Goal: Transaction & Acquisition: Purchase product/service

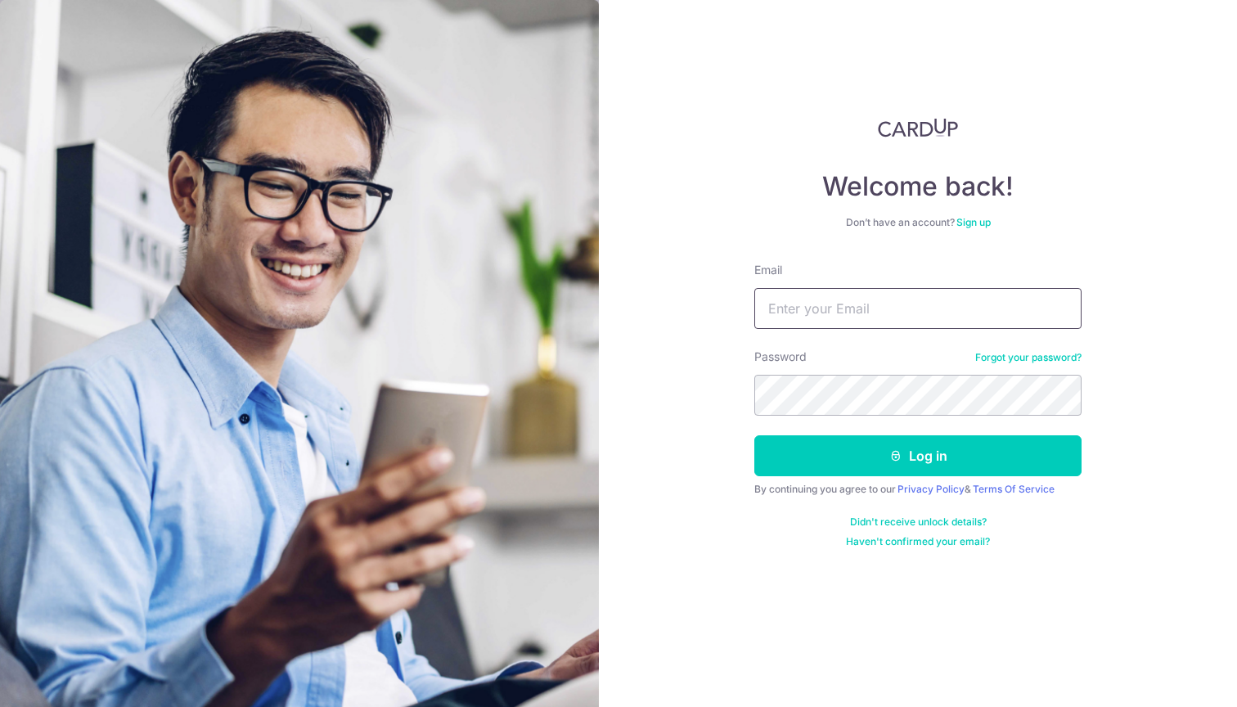
type input "robert.suhim@gmail.com"
click at [667, 460] on div "Welcome back! Don’t have an account? Sign up Email robert.suhim@gmail.com Passw…" at bounding box center [918, 353] width 638 height 707
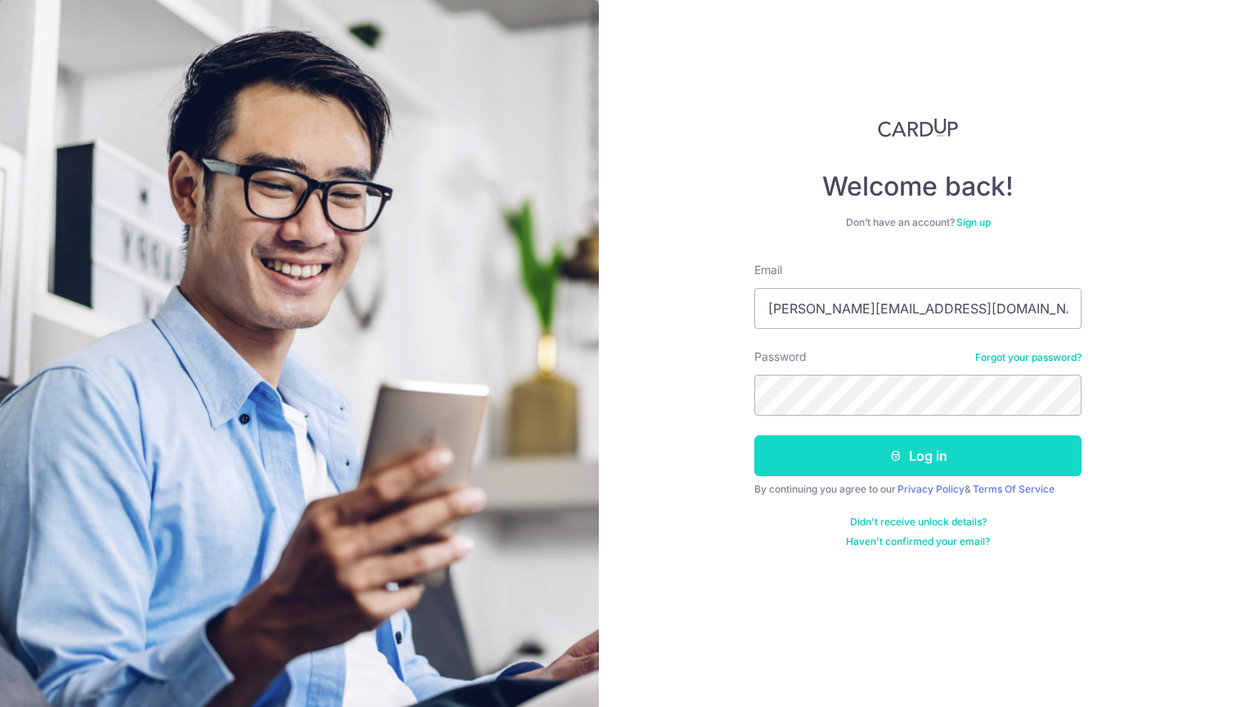
click at [803, 459] on button "Log in" at bounding box center [917, 455] width 327 height 41
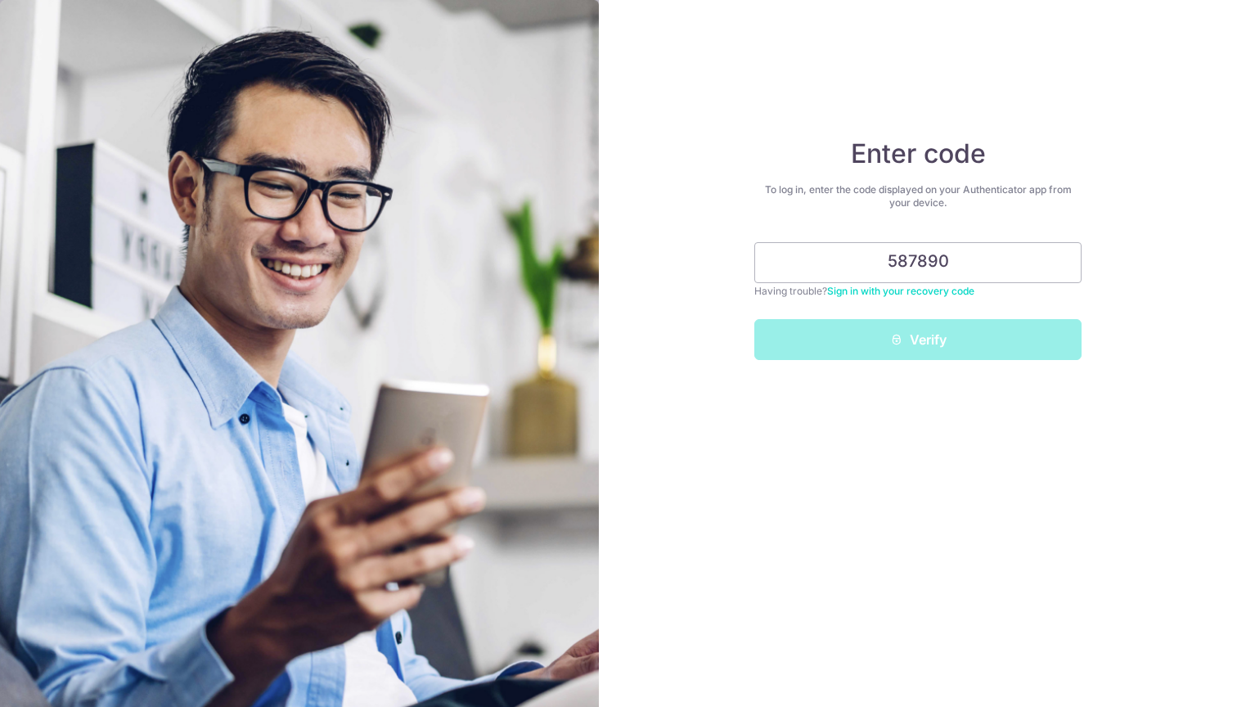
type input "587890"
click at [918, 339] on button "Verify" at bounding box center [917, 339] width 327 height 41
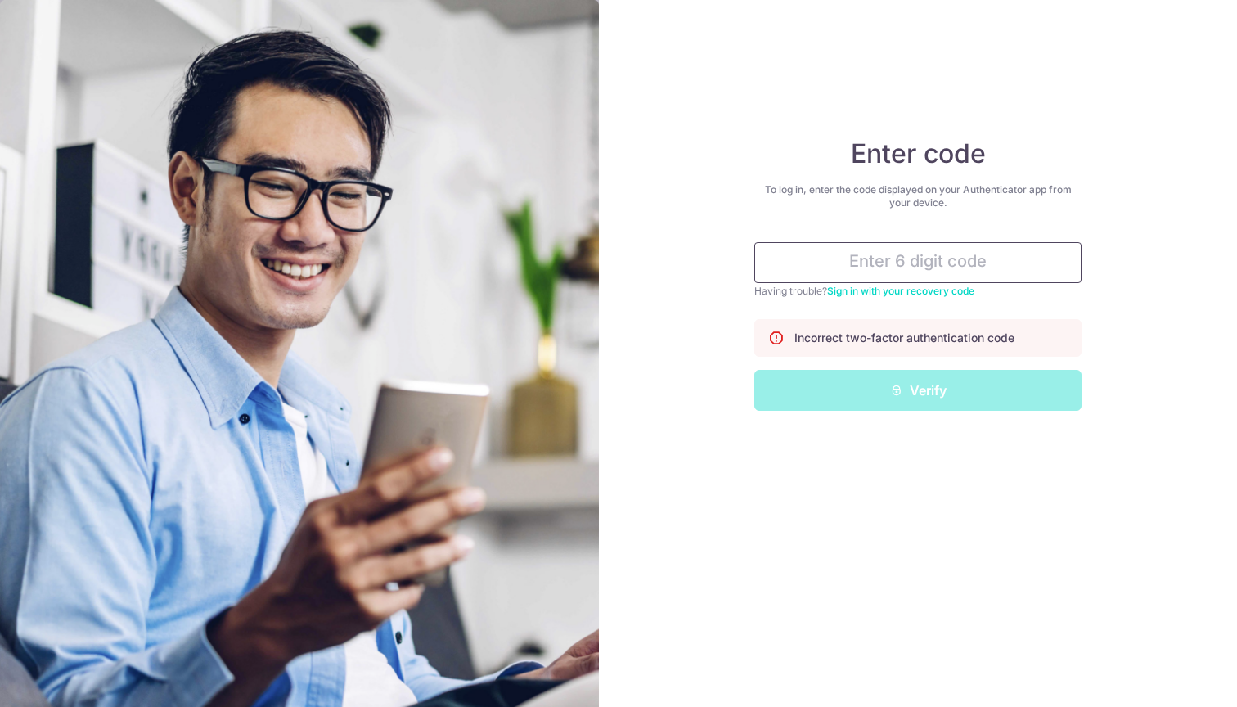
click at [892, 274] on input "text" at bounding box center [917, 262] width 327 height 41
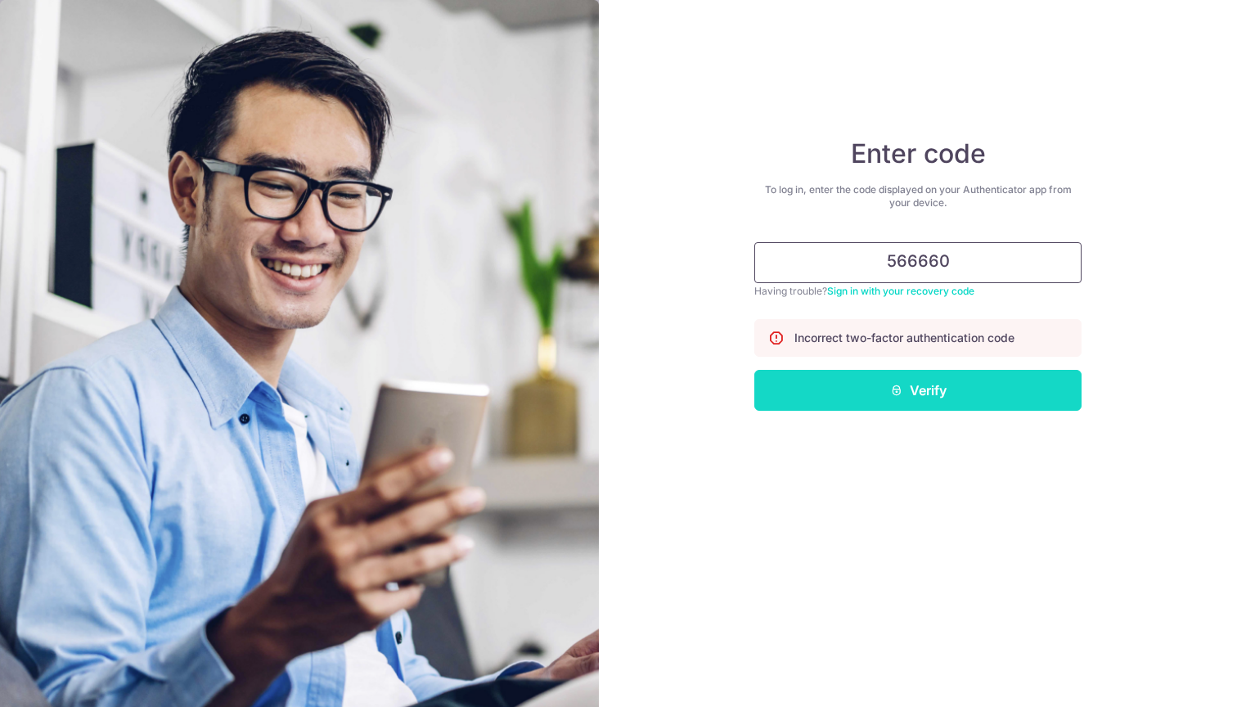
type input "566660"
click at [886, 395] on button "Verify" at bounding box center [917, 390] width 327 height 41
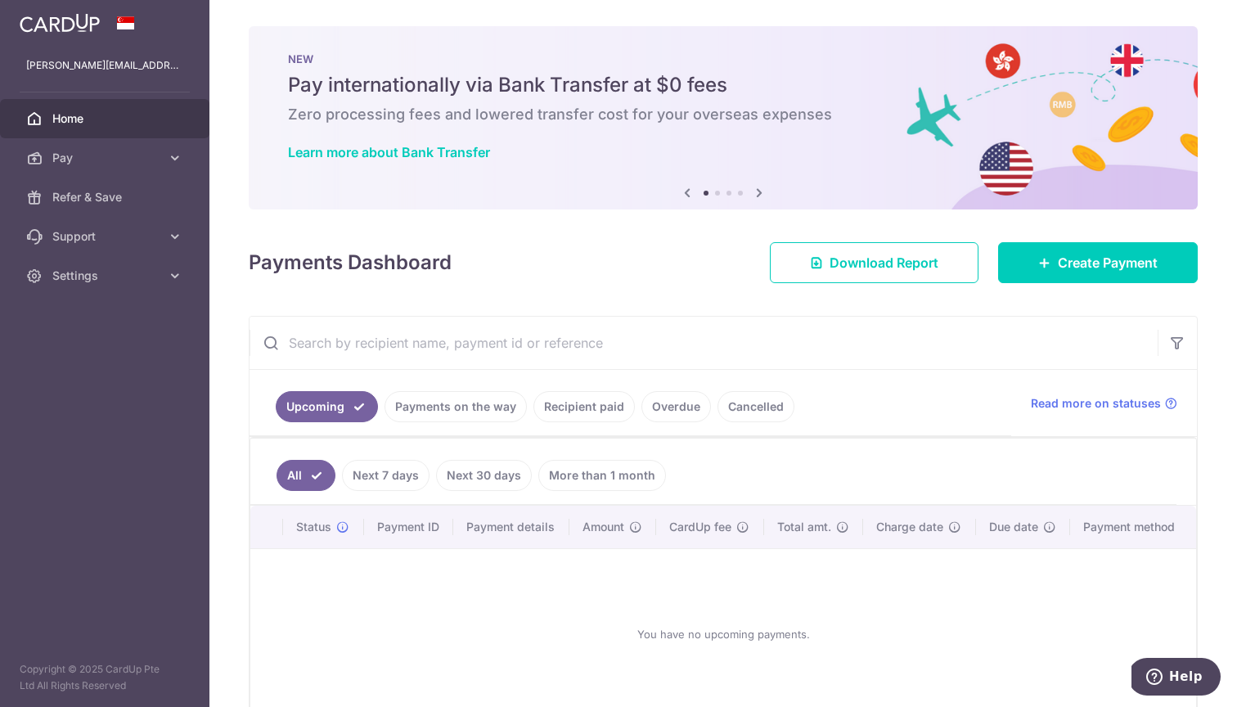
click at [226, 498] on div "× Pause Schedule Pause all future payments in this series Pause just this one p…" at bounding box center [722, 353] width 1027 height 707
click at [391, 474] on link "Next 7 days" at bounding box center [386, 475] width 88 height 31
click at [485, 473] on link "Next 30 days" at bounding box center [484, 475] width 96 height 31
click at [472, 414] on link "Payments on the way" at bounding box center [455, 406] width 142 height 31
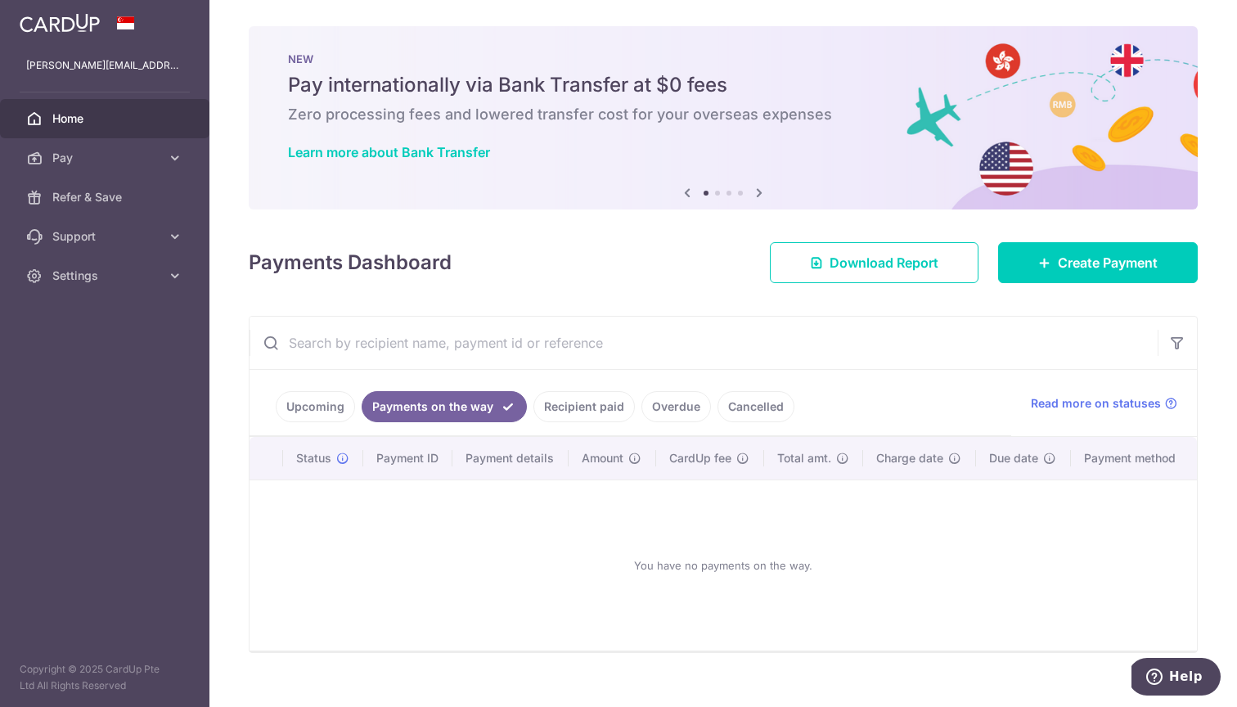
click at [303, 412] on link "Upcoming" at bounding box center [315, 406] width 79 height 31
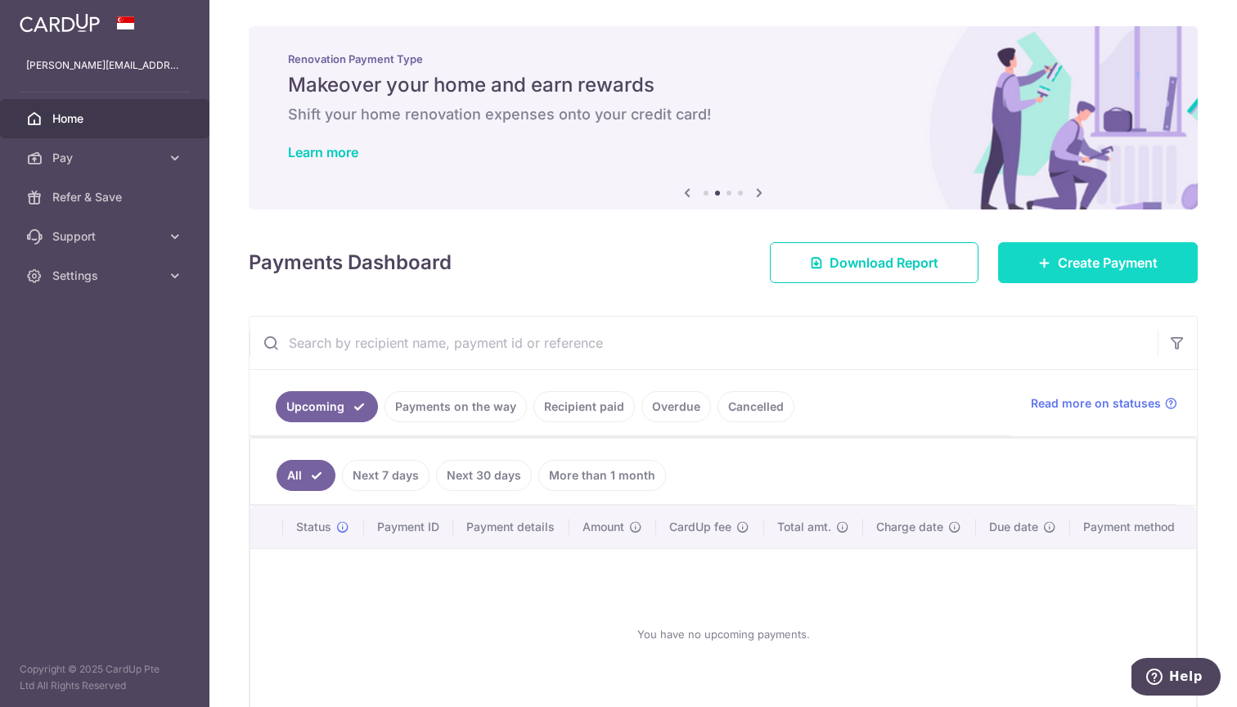
click at [1068, 272] on span "Create Payment" at bounding box center [1108, 263] width 100 height 20
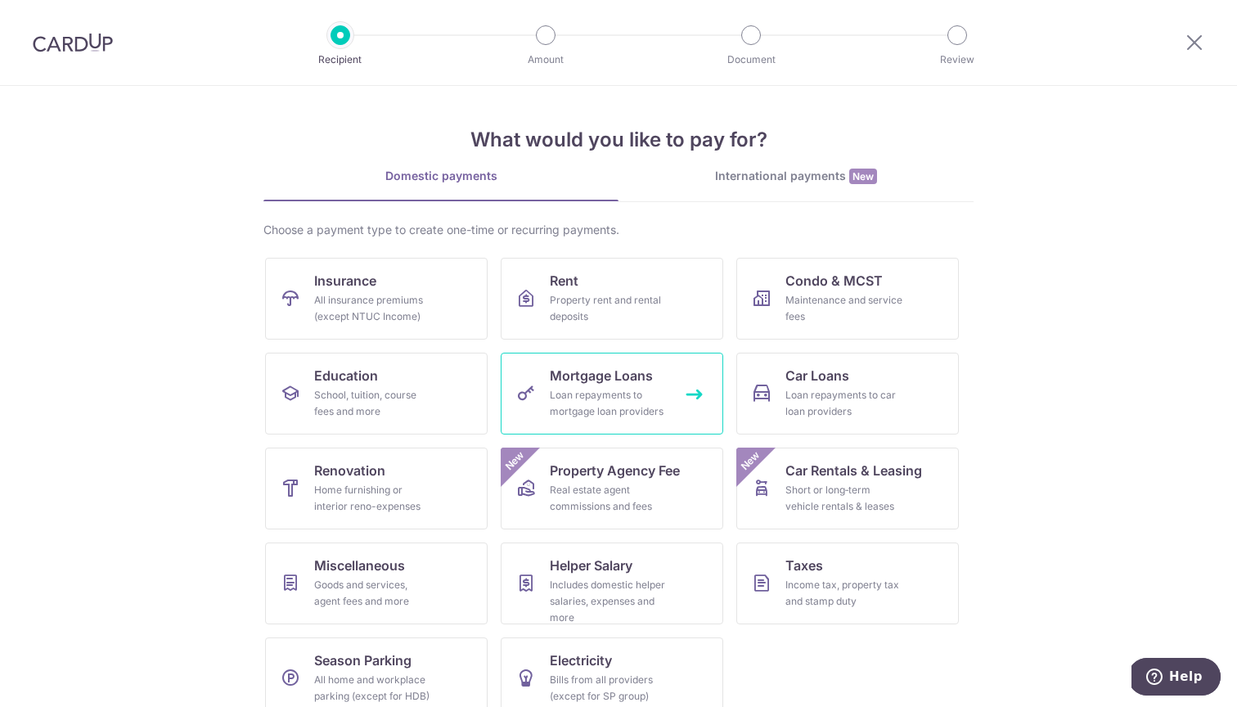
click at [619, 393] on div "Loan repayments to mortgage loan providers" at bounding box center [609, 403] width 118 height 33
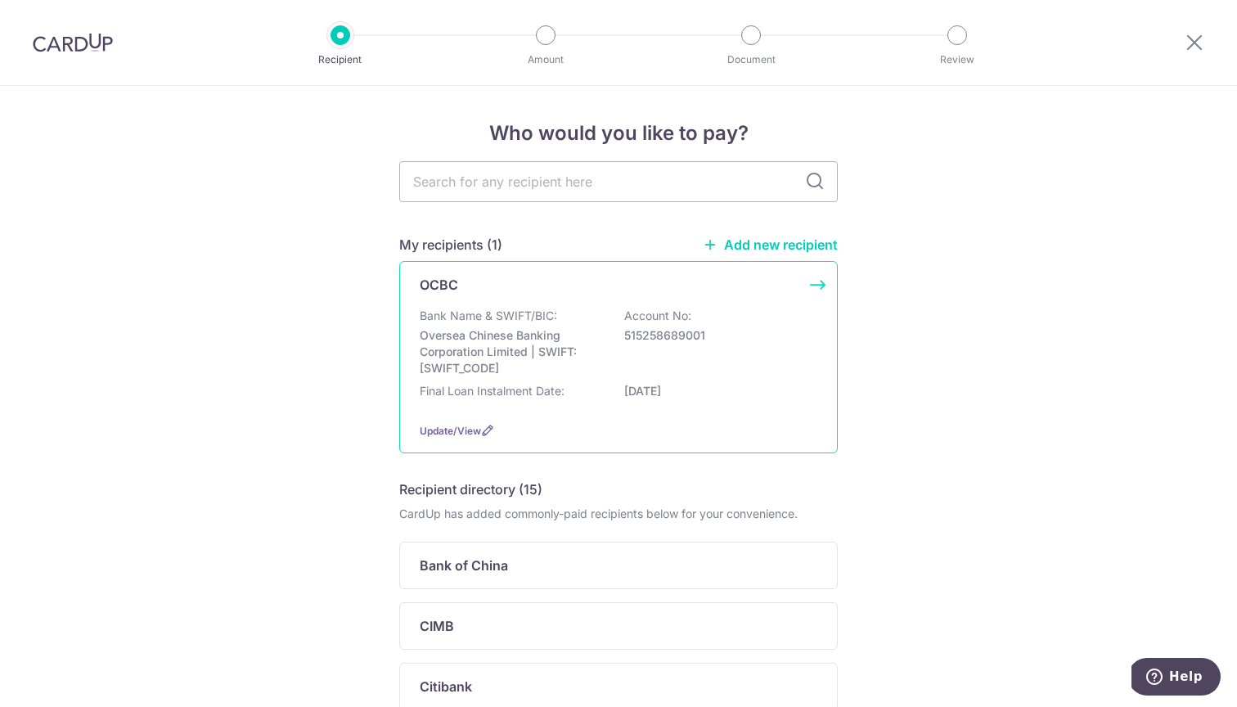
click at [521, 326] on div "Bank Name & SWIFT/BIC: Oversea Chinese Banking Corporation Limited | SWIFT: [SW…" at bounding box center [618, 342] width 397 height 69
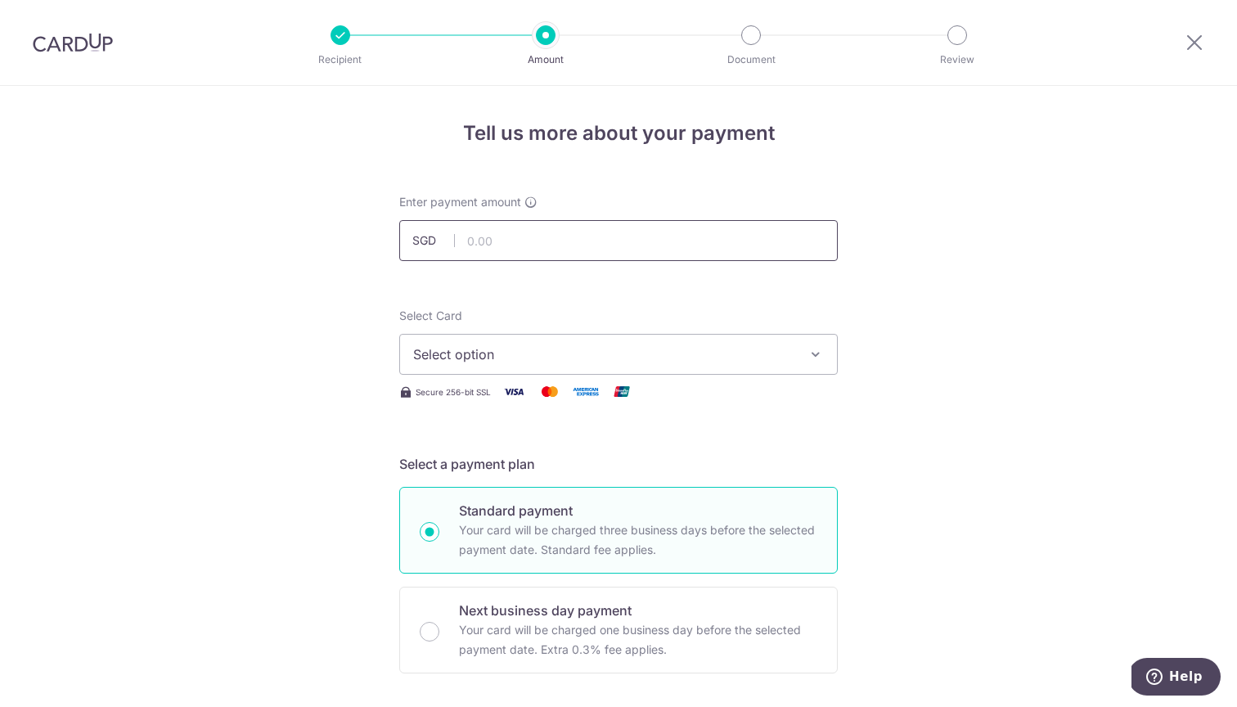
click at [473, 243] on input "text" at bounding box center [618, 240] width 438 height 41
type input "550.00"
click at [490, 357] on span "Select option" at bounding box center [603, 354] width 381 height 20
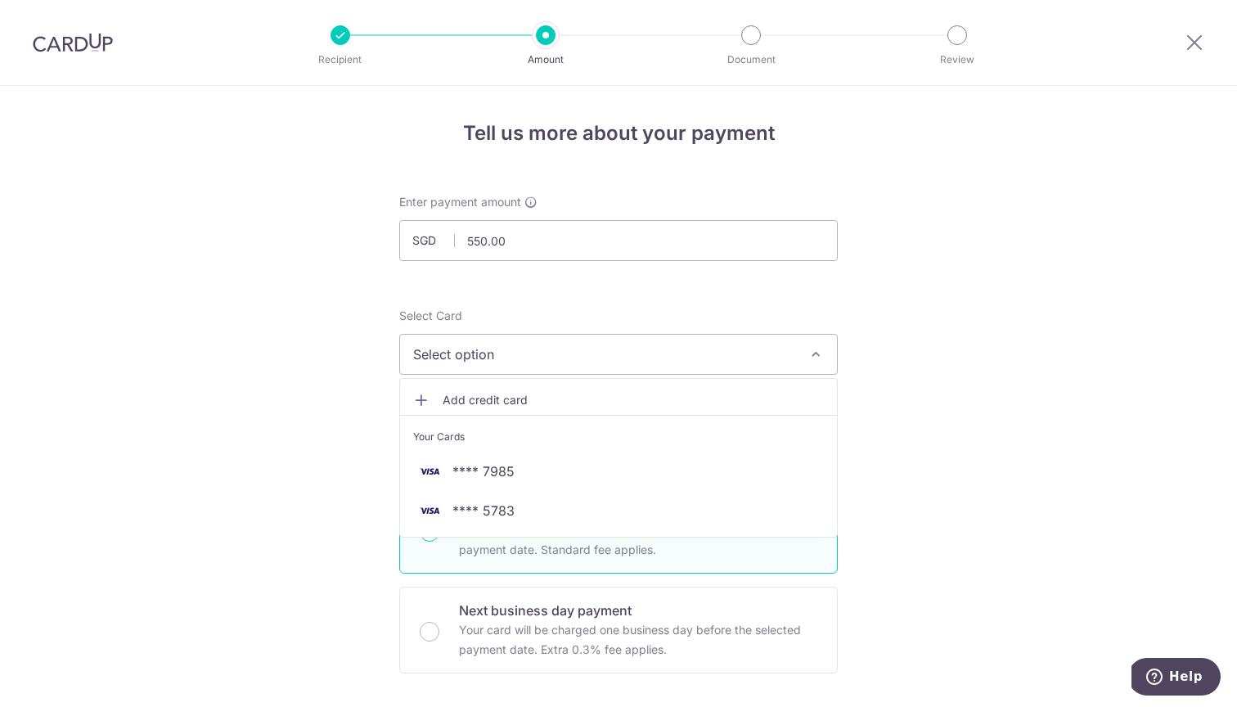
click at [476, 402] on span "Add credit card" at bounding box center [632, 400] width 381 height 16
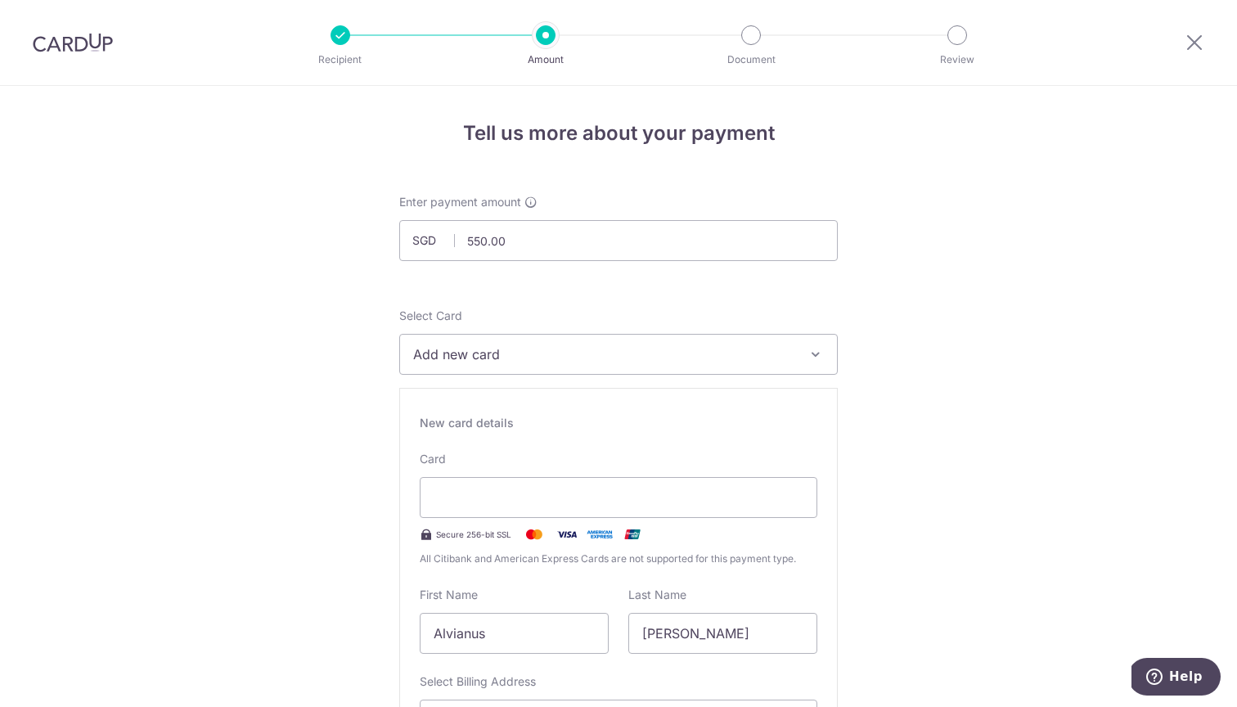
click at [564, 361] on span "Add new card" at bounding box center [603, 354] width 381 height 20
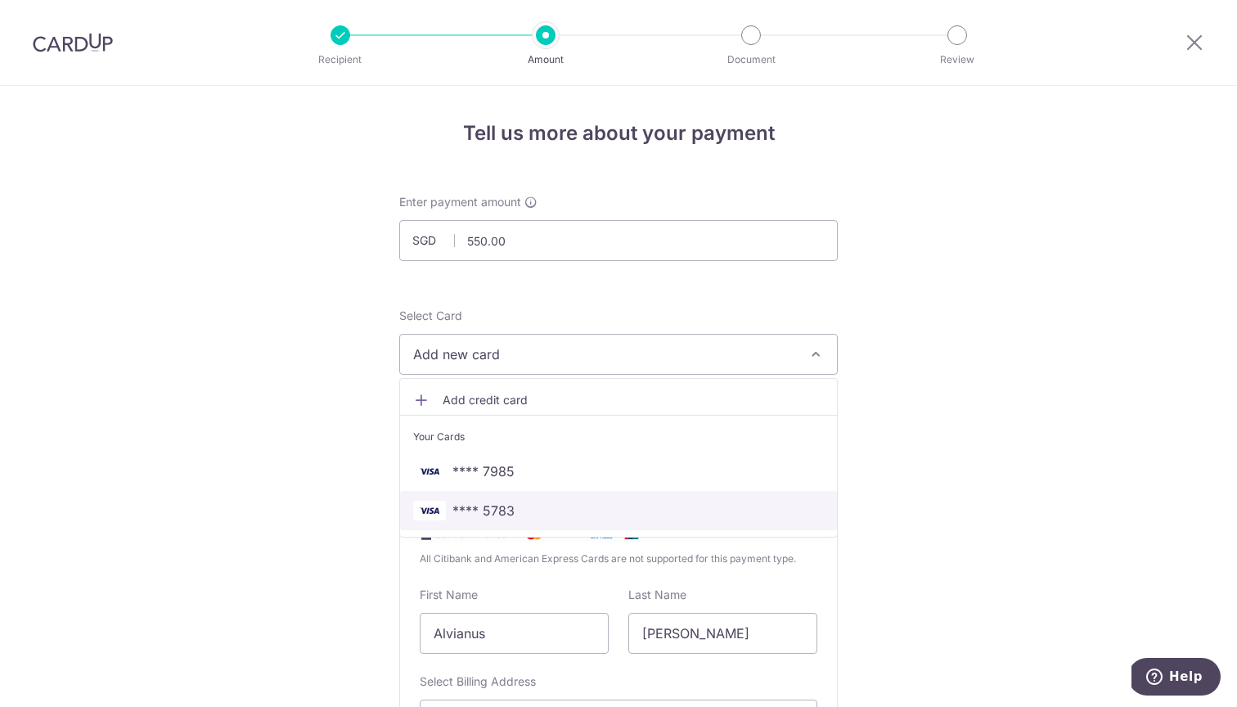
click at [505, 503] on span "**** 5783" at bounding box center [483, 511] width 62 height 20
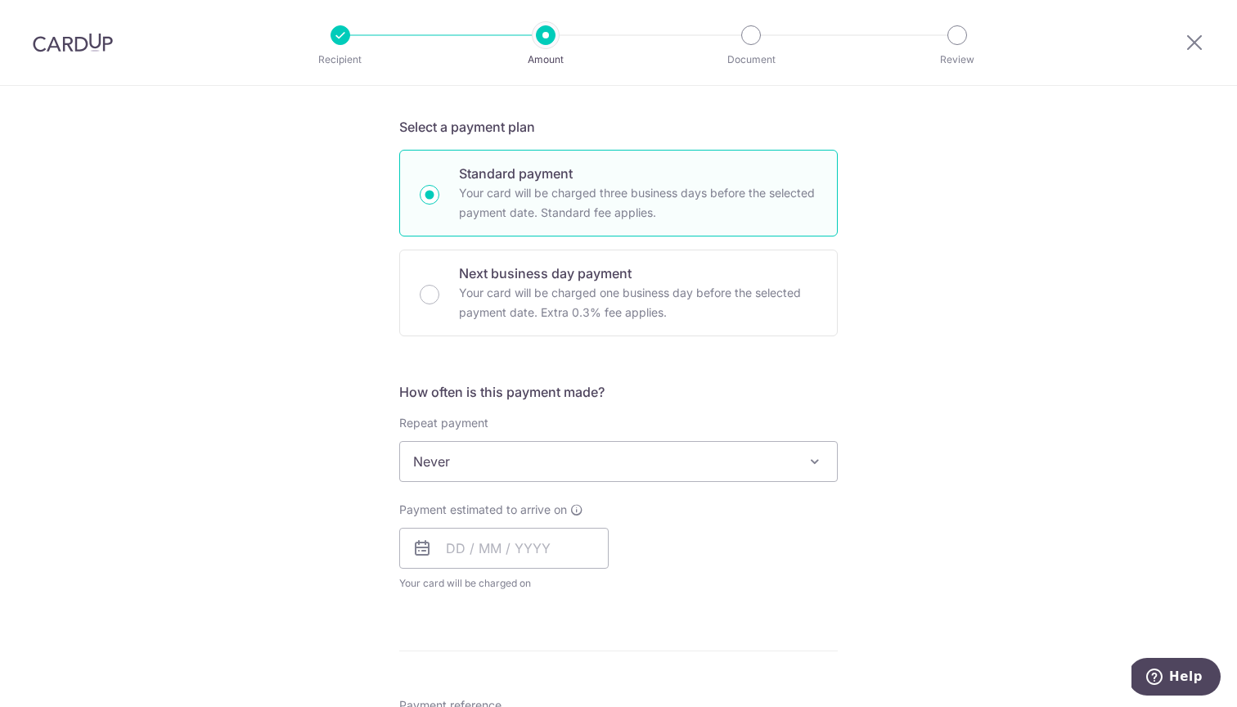
scroll to position [339, 0]
click at [483, 471] on span "Never" at bounding box center [618, 458] width 437 height 39
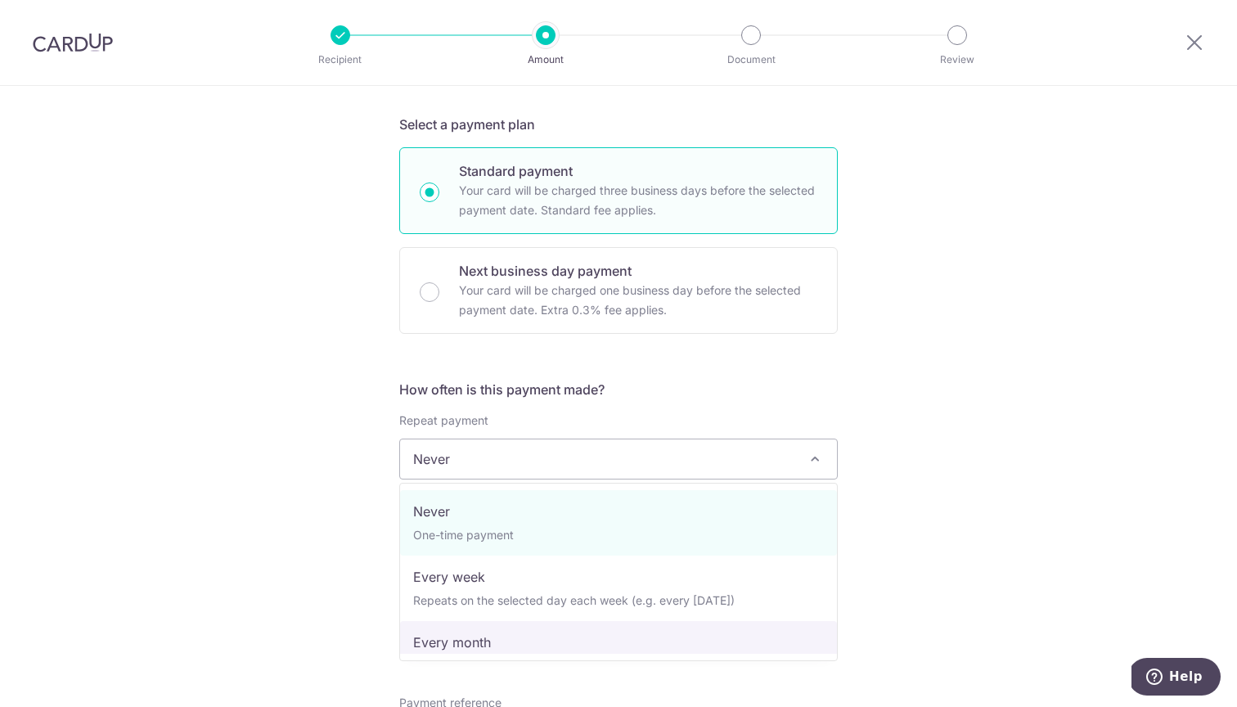
select select "3"
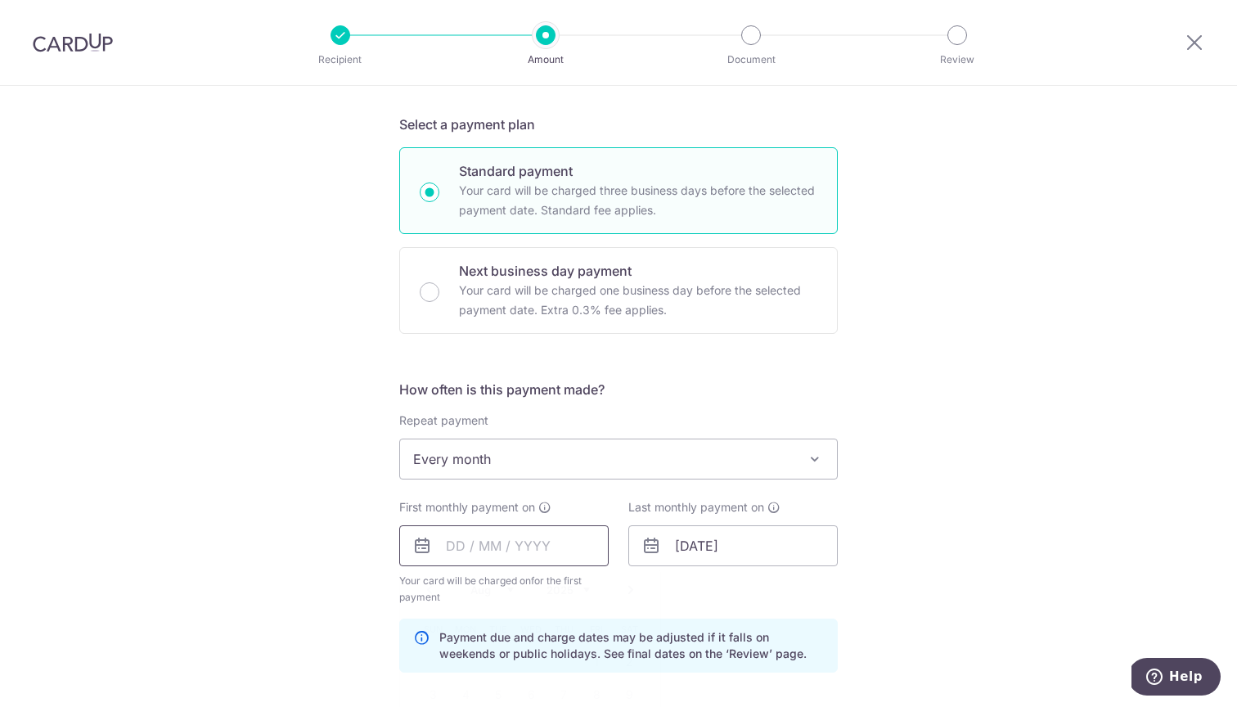
click at [456, 550] on input "text" at bounding box center [503, 545] width 209 height 41
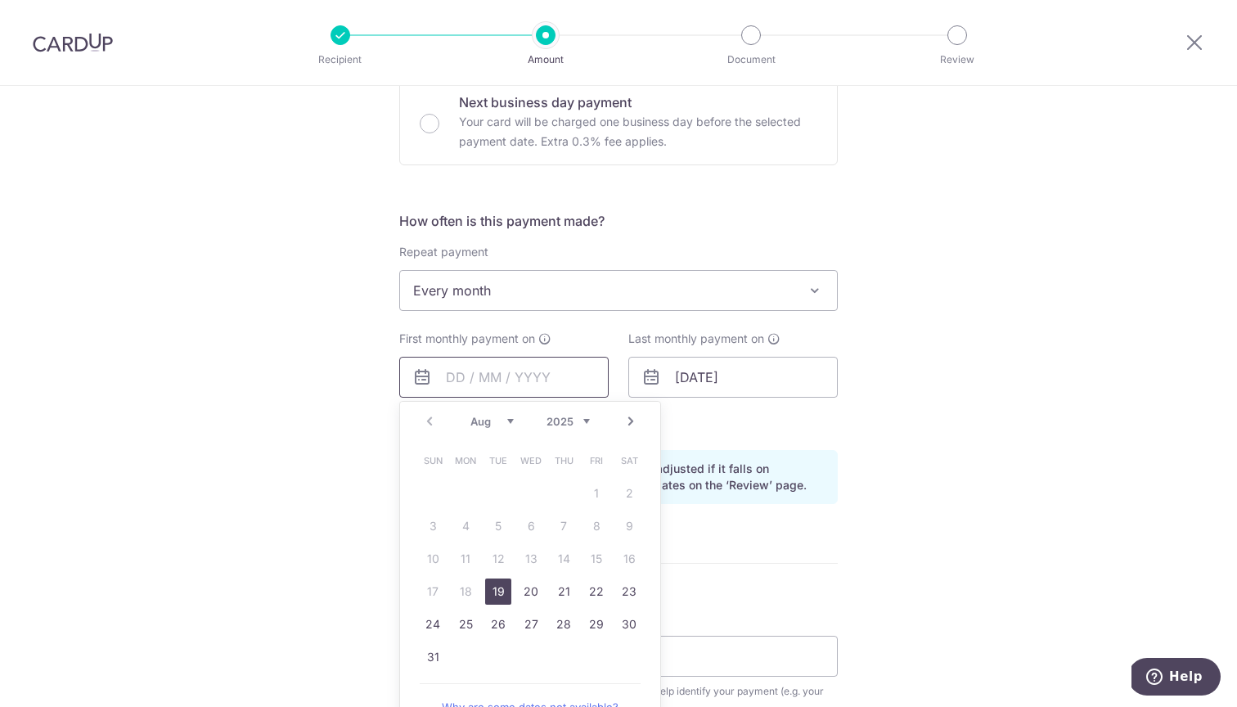
scroll to position [529, 0]
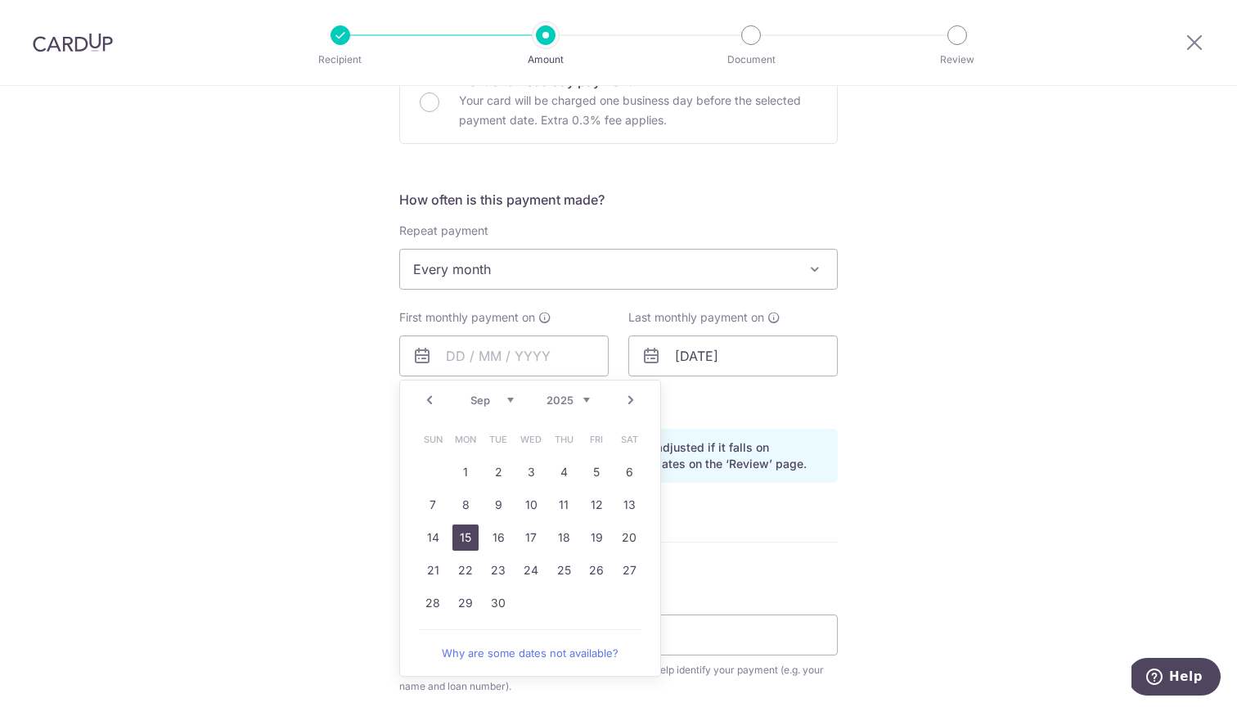
click at [462, 538] on link "15" at bounding box center [465, 537] width 26 height 26
type input "15/09/2025"
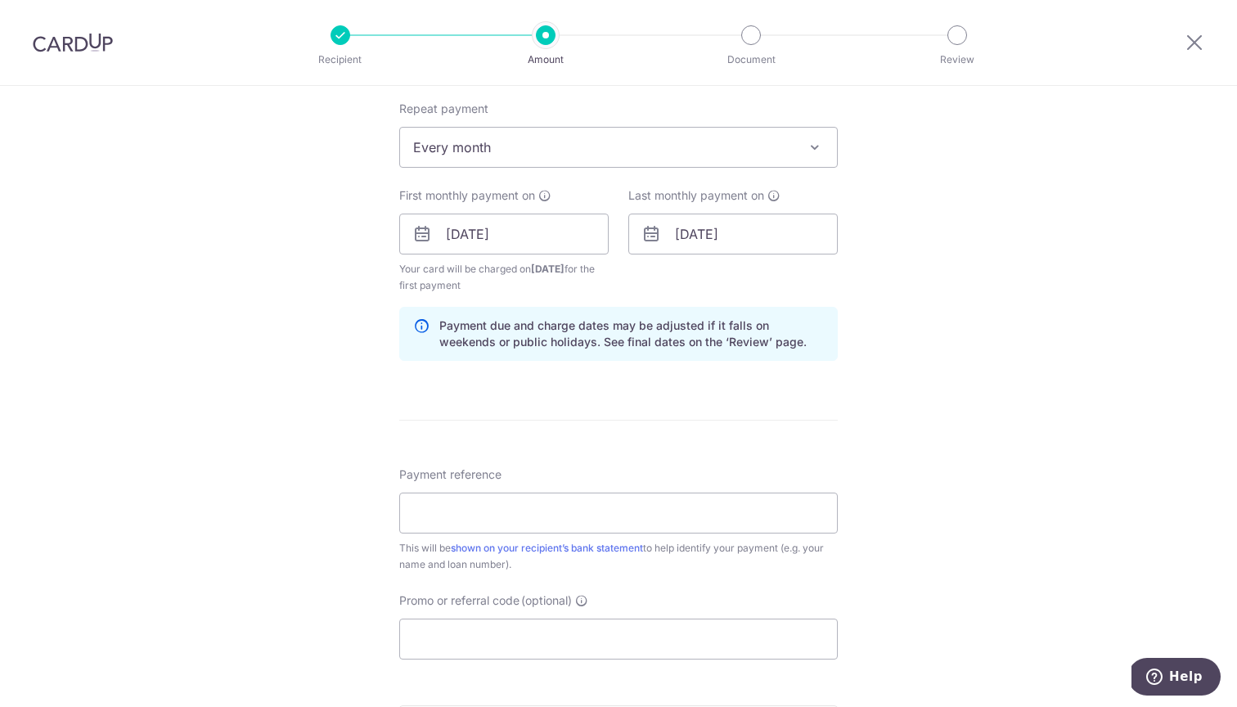
scroll to position [654, 0]
click at [522, 629] on input "Promo or referral code (optional)" at bounding box center [618, 635] width 438 height 41
paste input "3HOME25R"
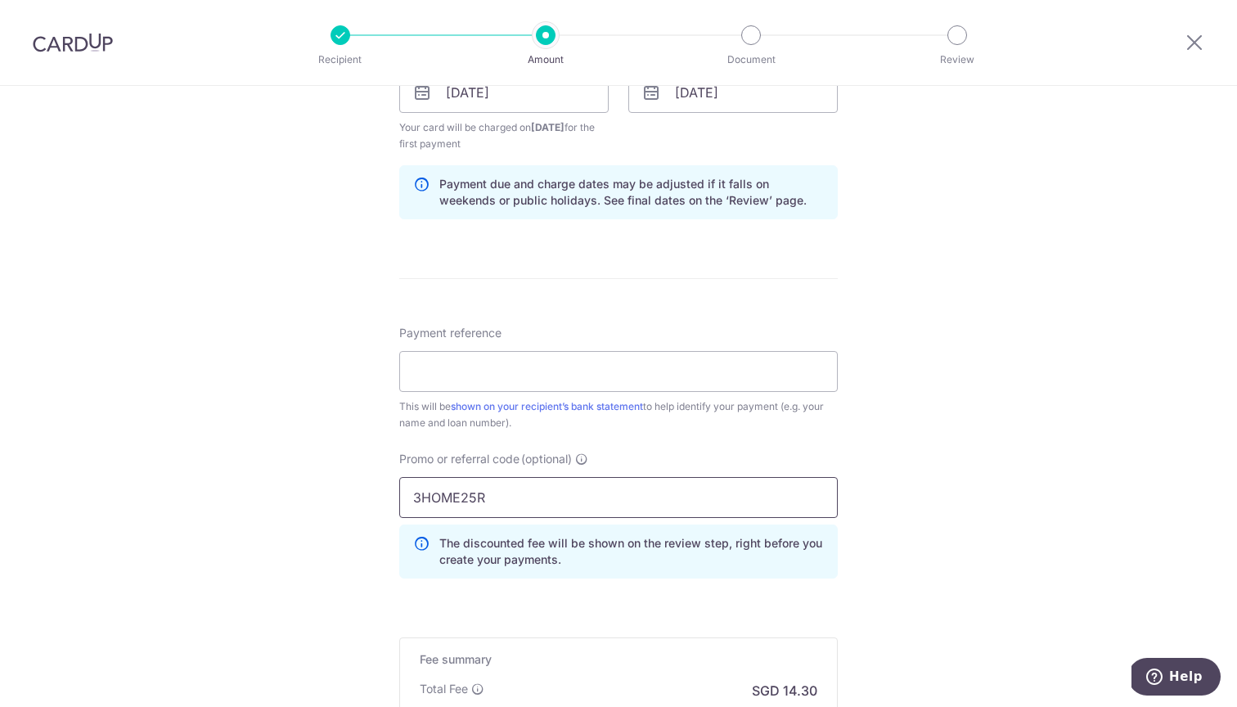
scroll to position [791, 0]
type input "3HOME25R"
click at [597, 380] on input "Payment reference" at bounding box center [618, 373] width 438 height 41
drag, startPoint x: 597, startPoint y: 380, endPoint x: 1120, endPoint y: 413, distance: 523.7
click at [1120, 413] on div "Tell us more about your payment Enter payment amount SGD 550.00 550.00 Select C…" at bounding box center [618, 113] width 1237 height 1637
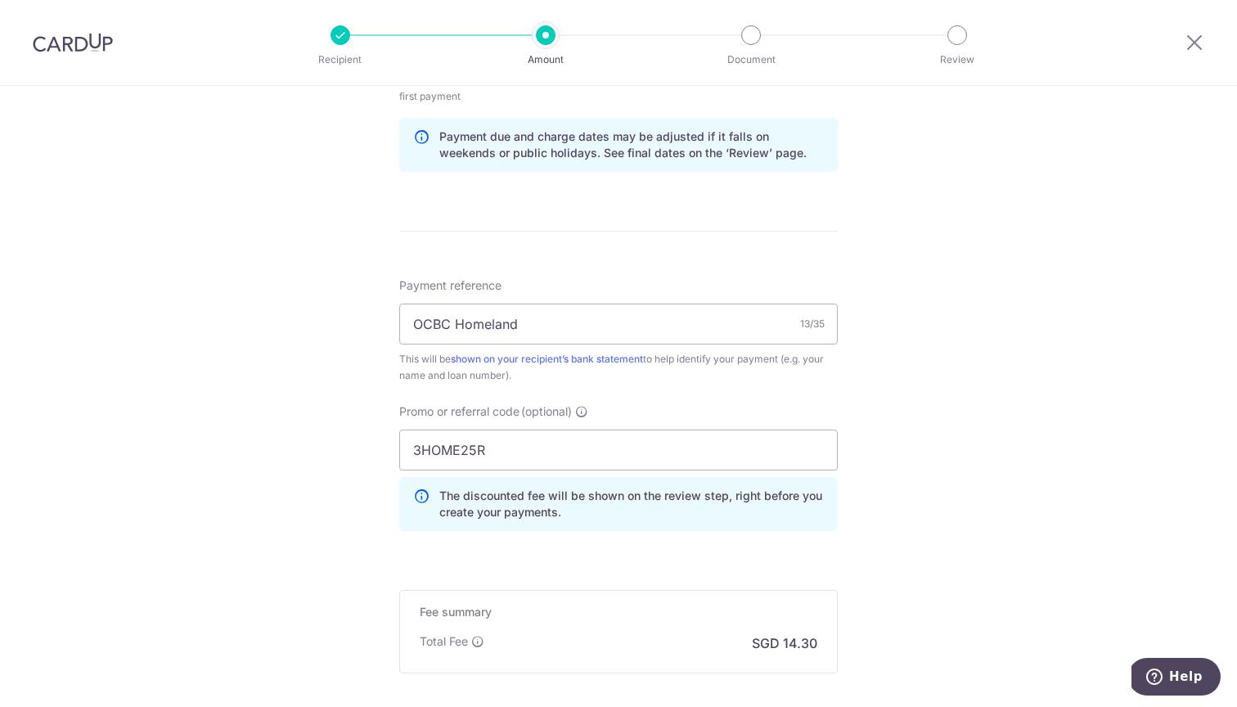
scroll to position [859, 0]
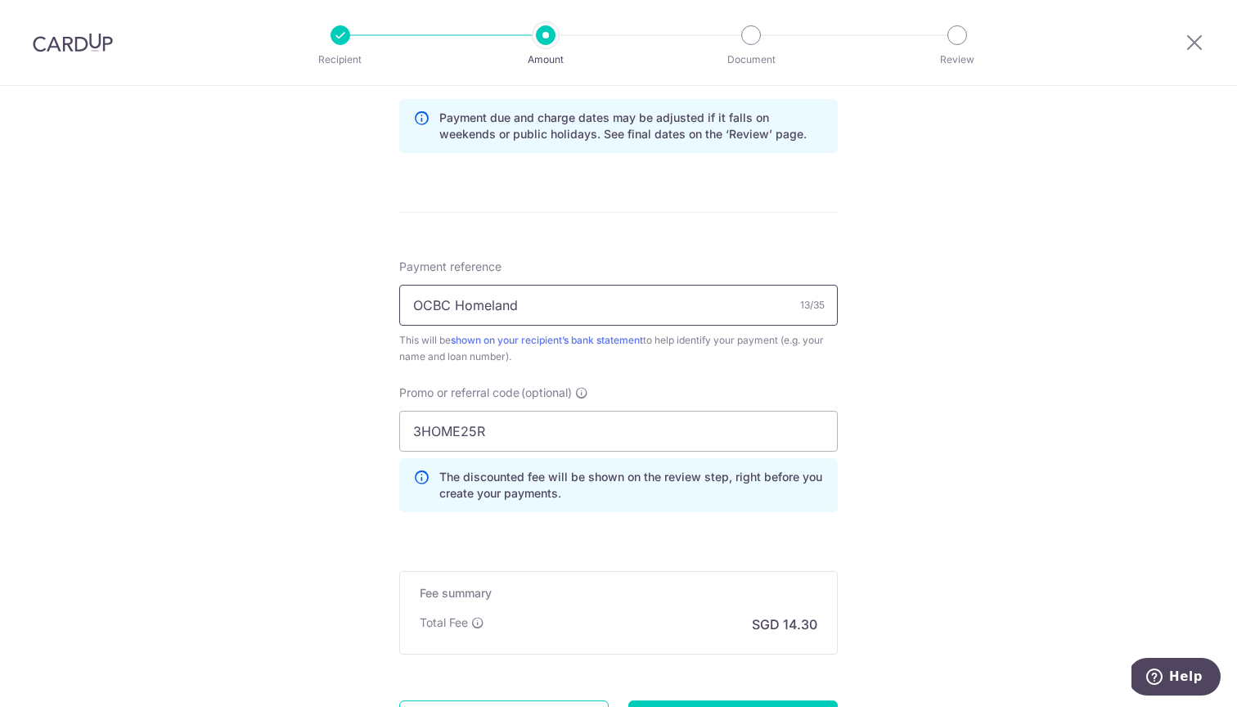
click at [573, 300] on input "OCBC Homeland" at bounding box center [618, 305] width 438 height 41
type input "OCBC Homeloan"
click at [958, 316] on div "Tell us more about your payment Enter payment amount SGD 550.00 550.00 Select C…" at bounding box center [618, 45] width 1237 height 1637
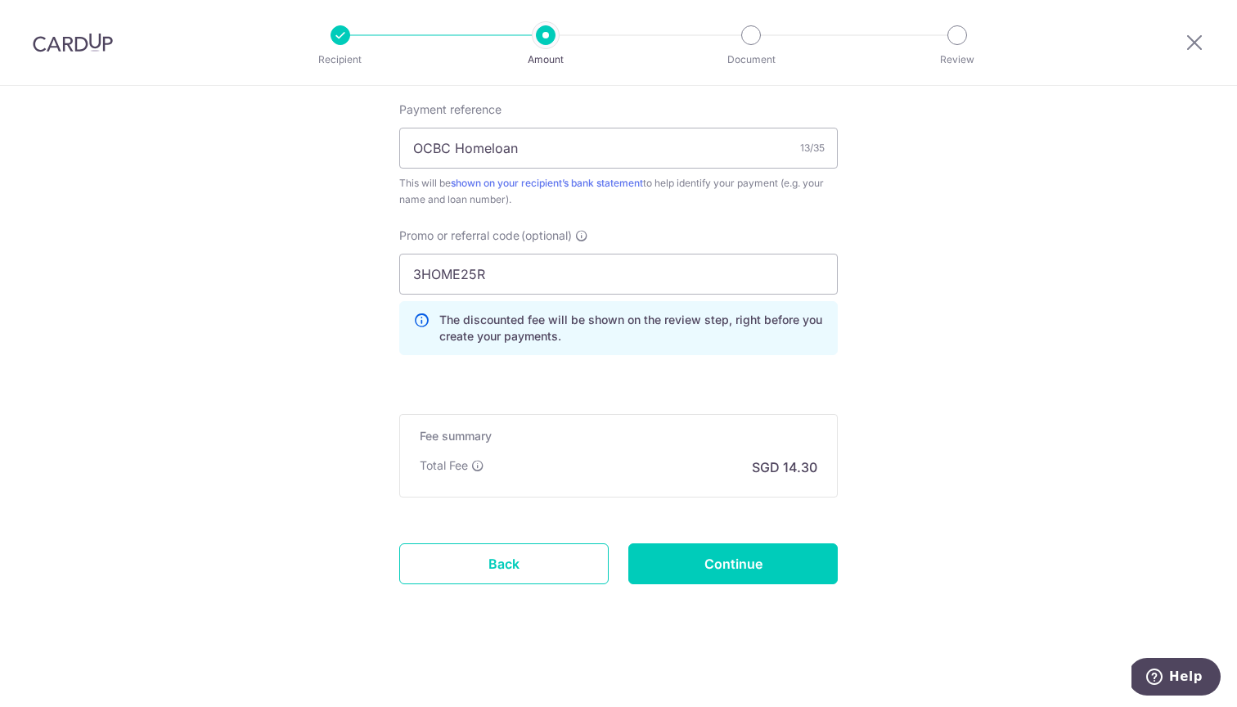
scroll to position [1016, 0]
click at [694, 566] on input "Continue" at bounding box center [732, 563] width 209 height 41
type input "Create Schedule"
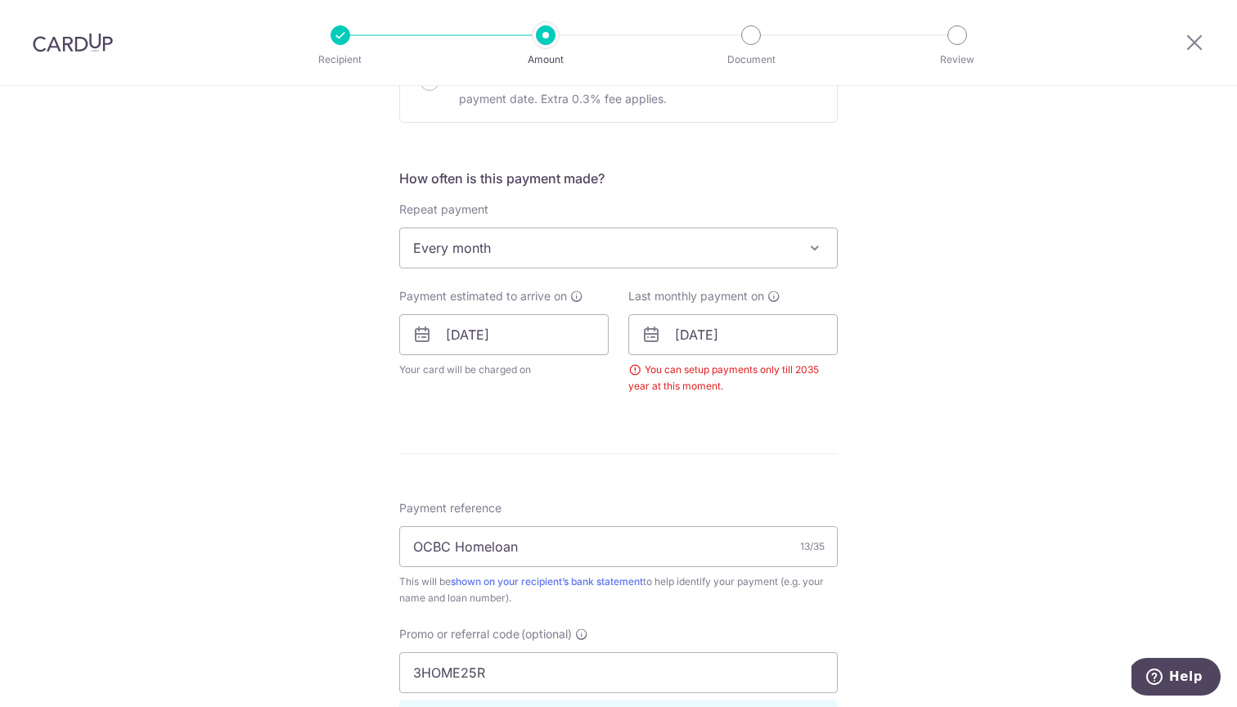
scroll to position [496, 0]
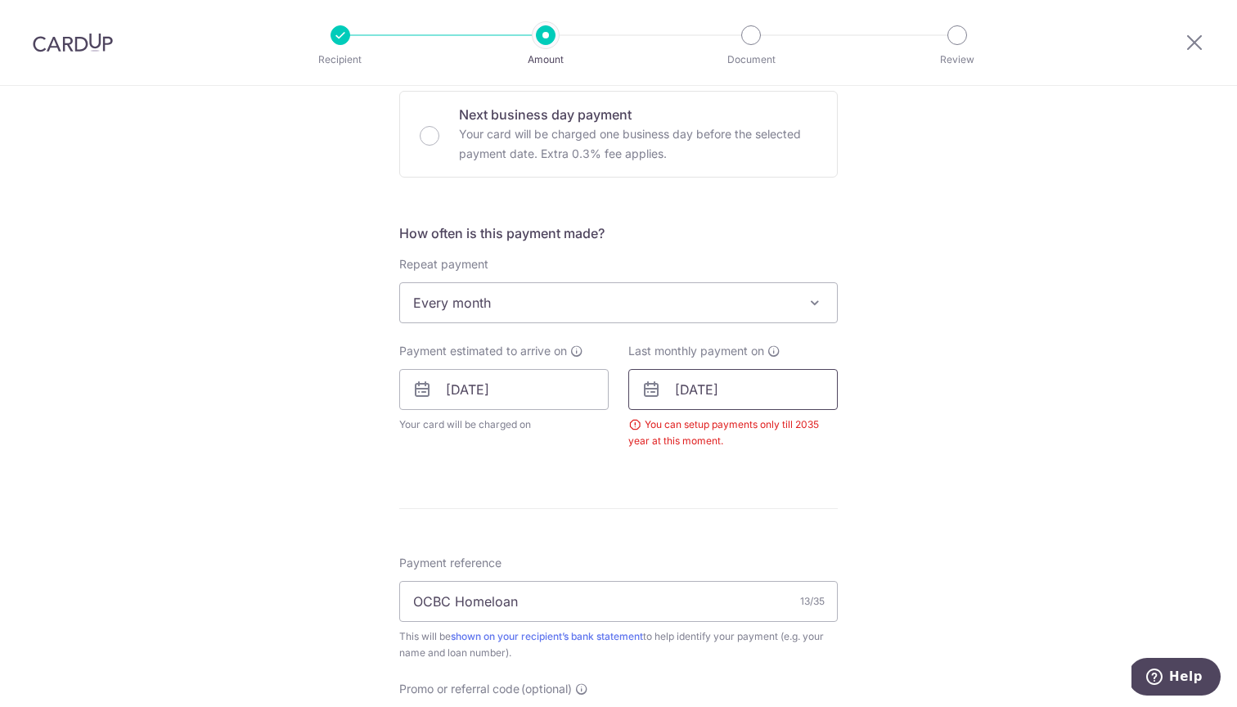
click at [721, 386] on input "[DATE]" at bounding box center [732, 389] width 209 height 41
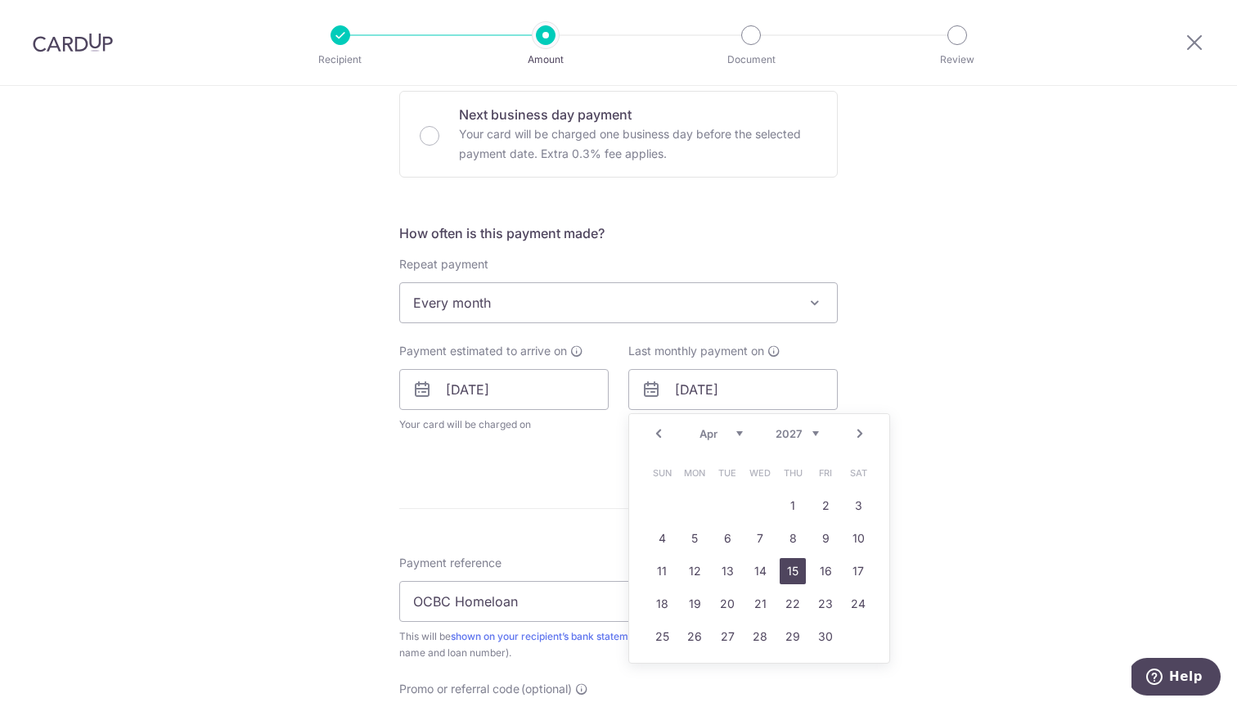
click at [787, 568] on link "15" at bounding box center [792, 571] width 26 height 26
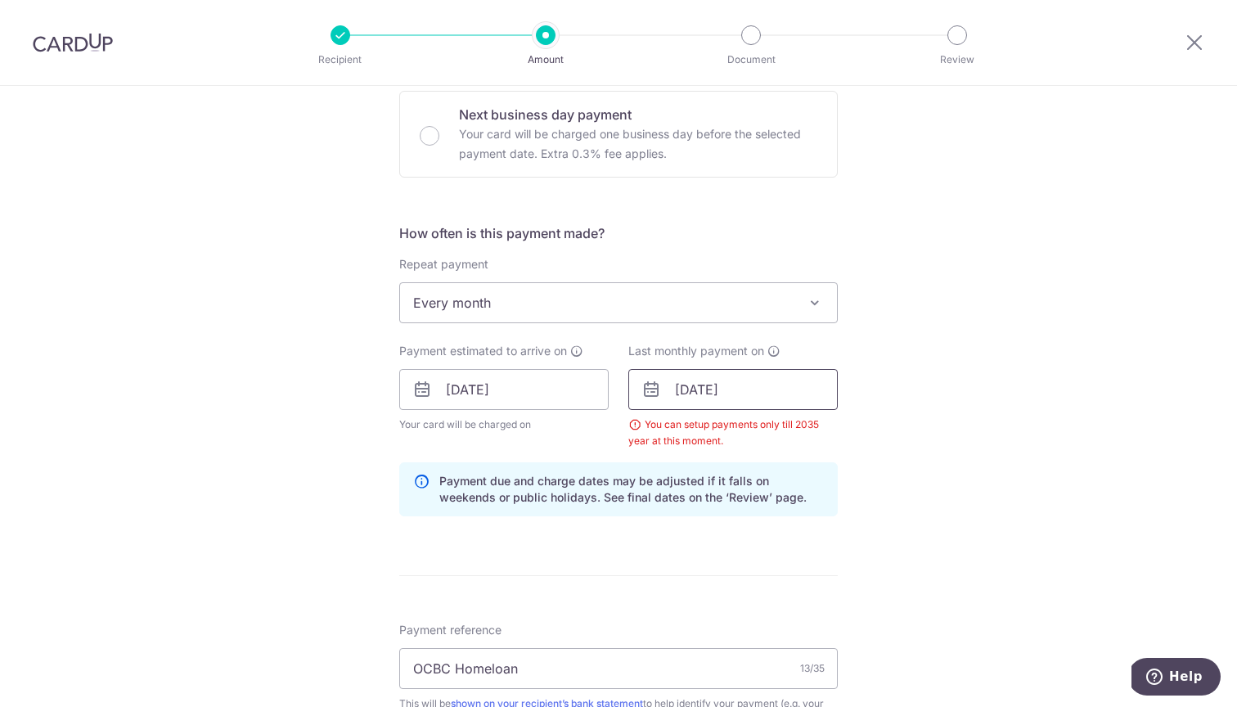
click at [796, 393] on input "15/04/2027" at bounding box center [732, 389] width 209 height 41
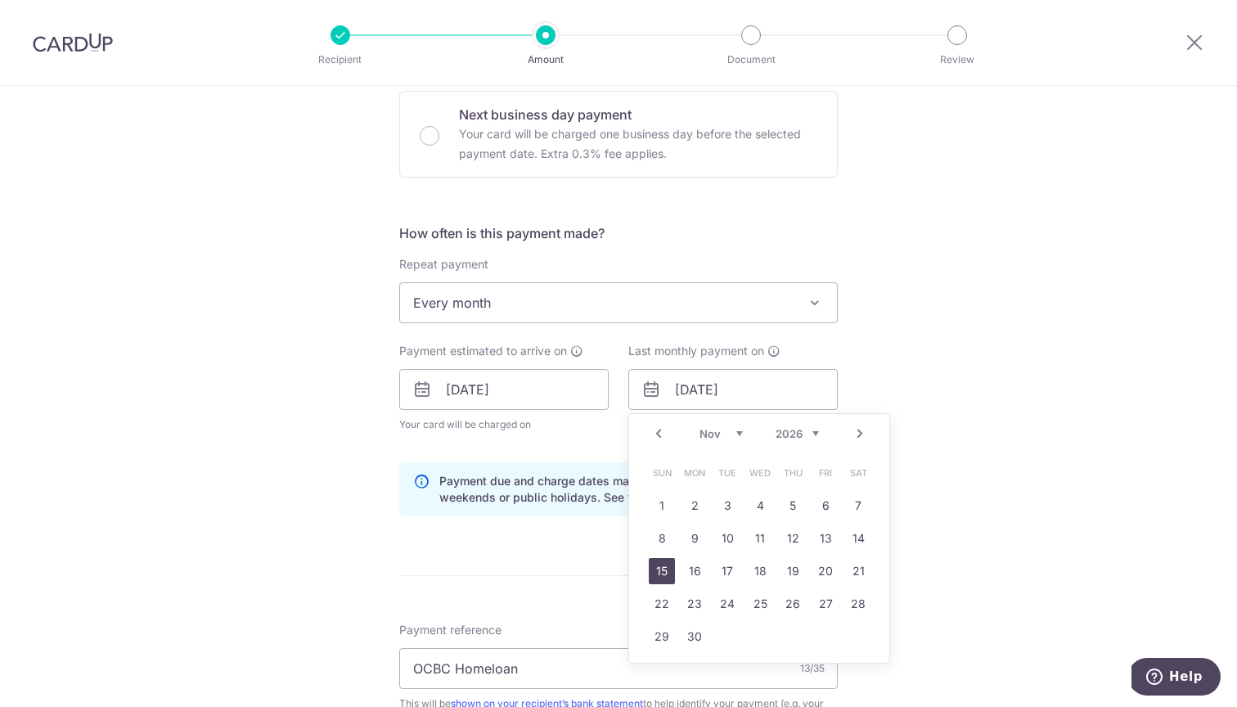
click at [668, 570] on link "15" at bounding box center [662, 571] width 26 height 26
type input "15/11/2026"
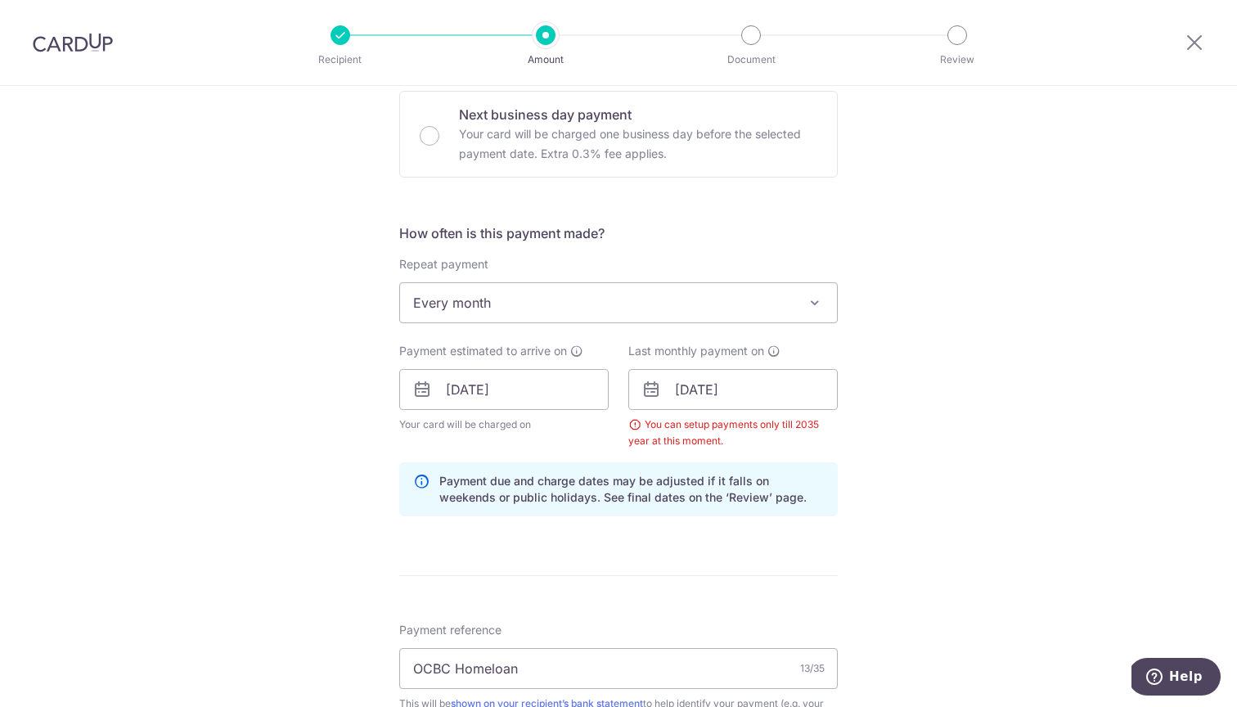
click at [1013, 440] on div "Tell us more about your payment Enter payment amount SGD 550.00 550.00 Select C…" at bounding box center [618, 408] width 1237 height 1637
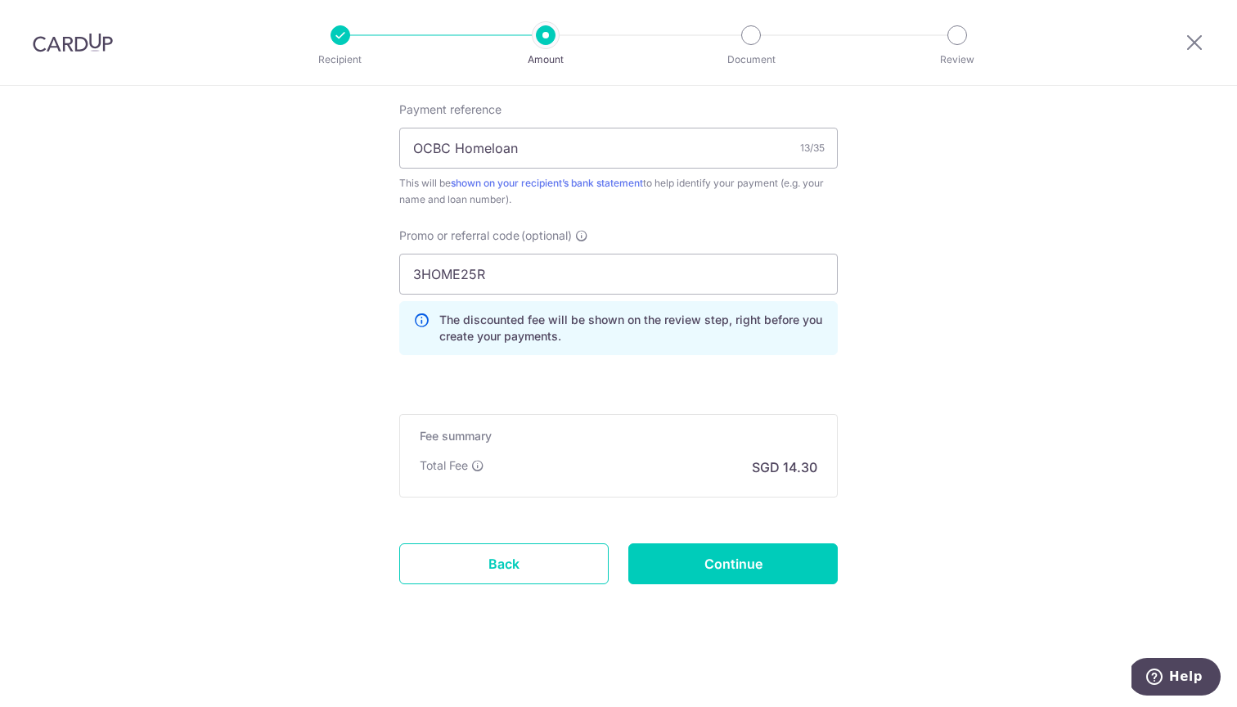
scroll to position [1016, 0]
click at [748, 560] on input "Continue" at bounding box center [732, 563] width 209 height 41
type input "Create Schedule"
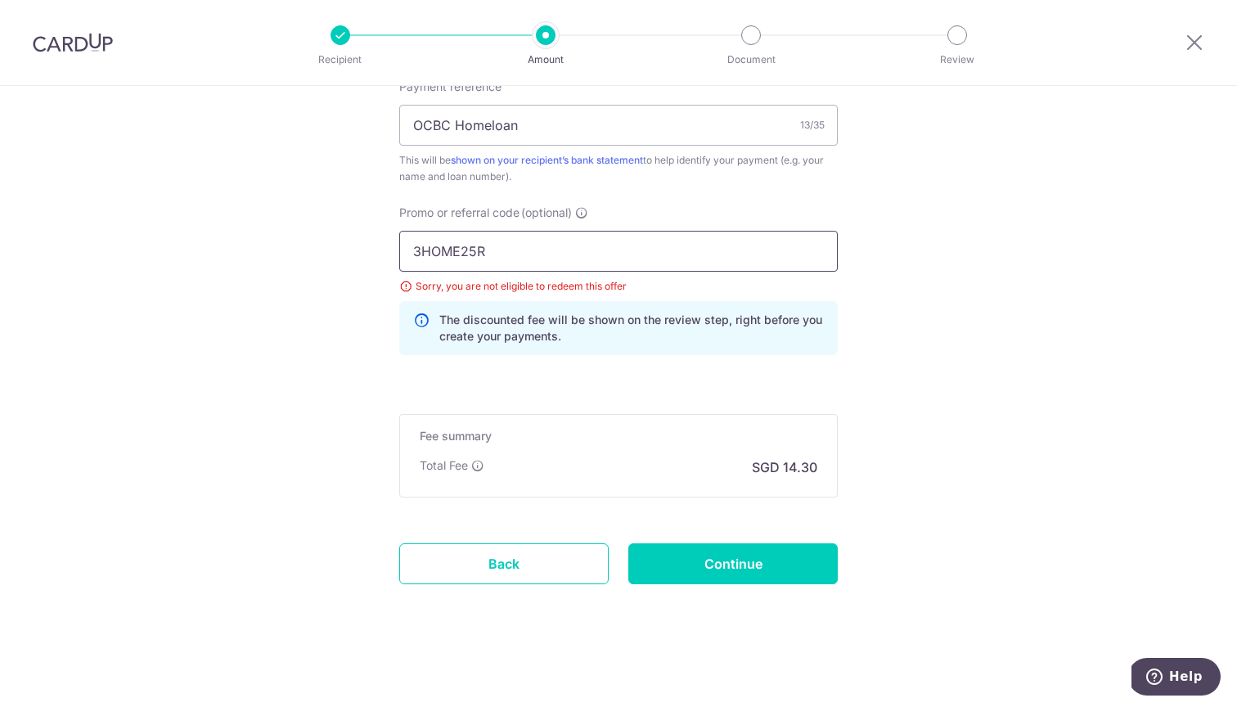
click at [489, 257] on input "3HOME25R" at bounding box center [618, 251] width 438 height 41
drag, startPoint x: 505, startPoint y: 249, endPoint x: 365, endPoint y: 249, distance: 139.9
paste input "REC185"
type input "REC185"
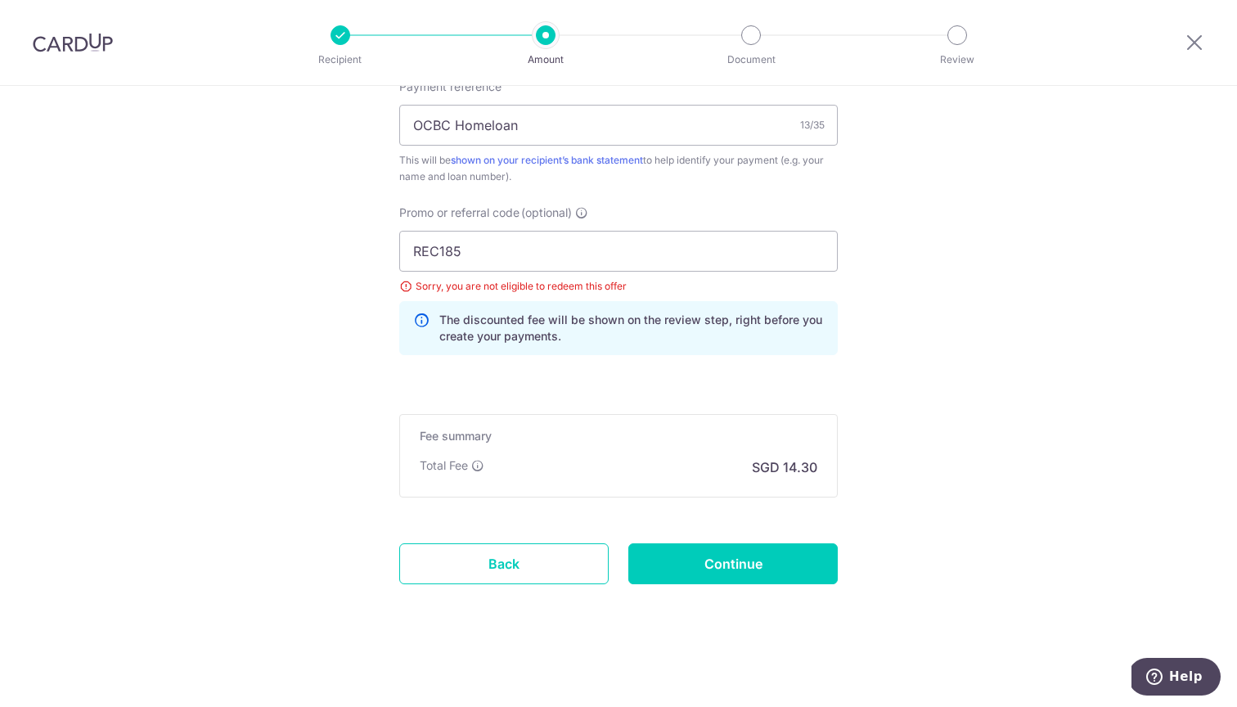
click at [716, 564] on input "Continue" at bounding box center [732, 563] width 209 height 41
type input "Update Schedule"
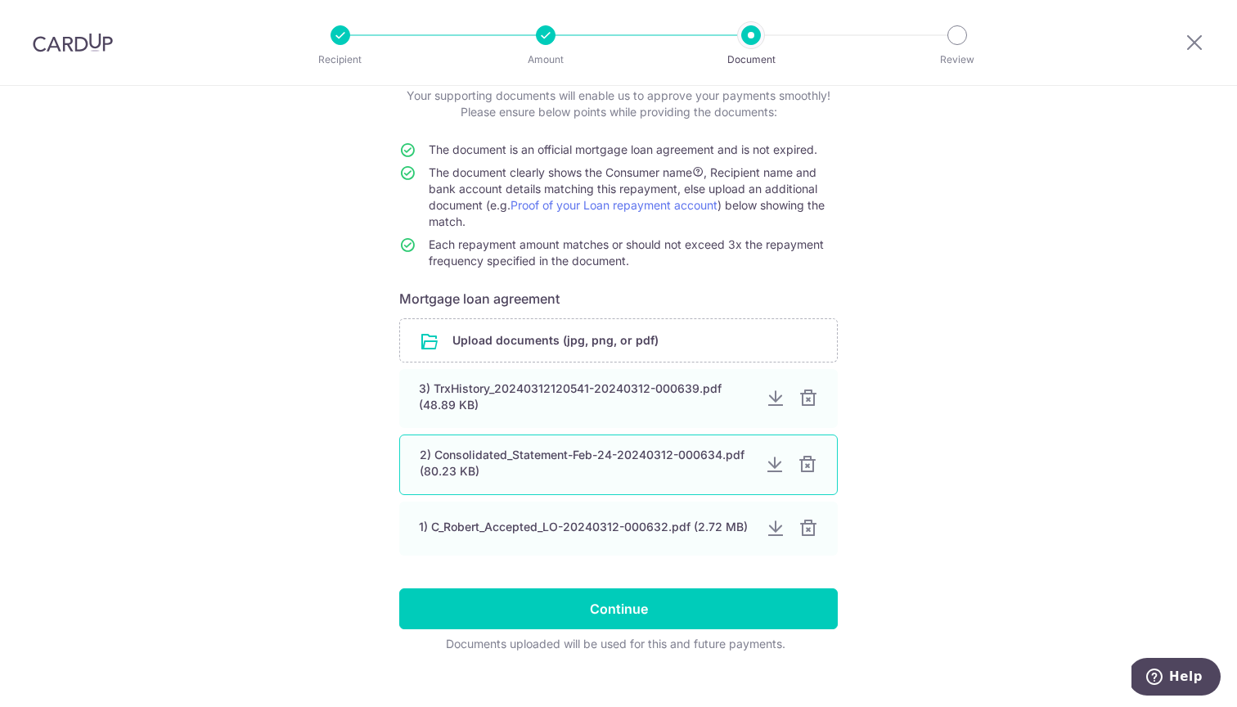
scroll to position [115, 0]
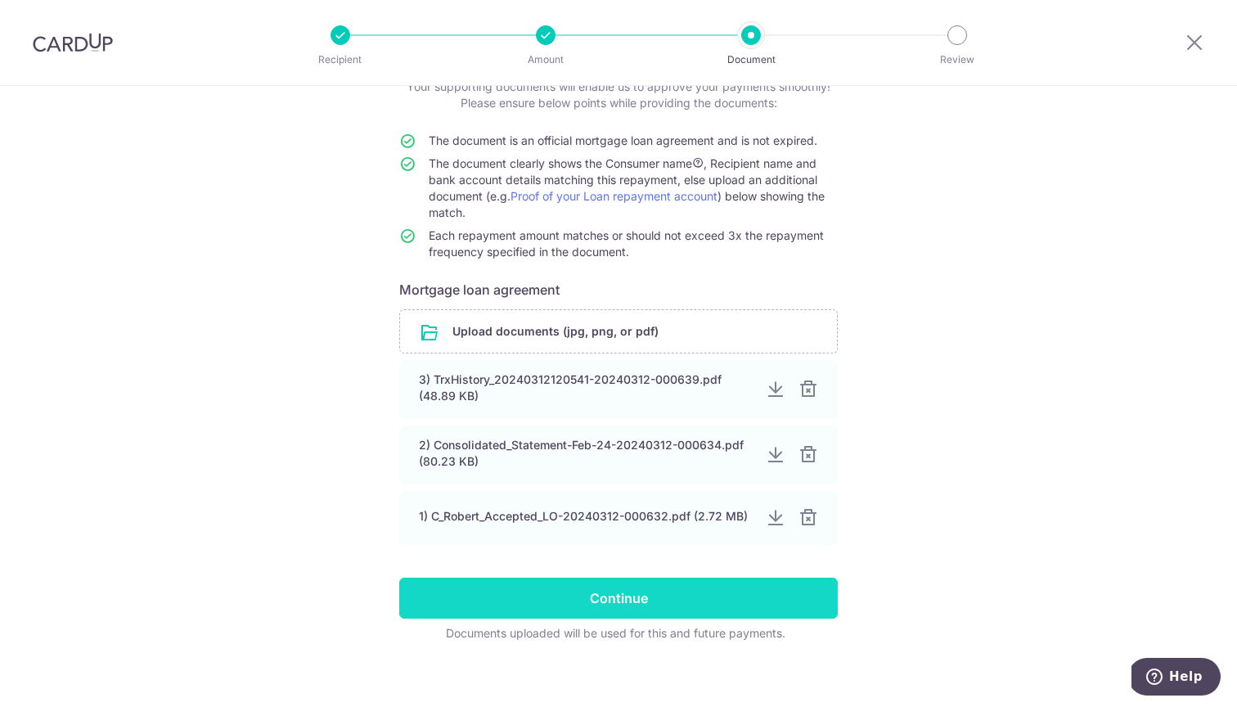
click at [582, 597] on input "Continue" at bounding box center [618, 597] width 438 height 41
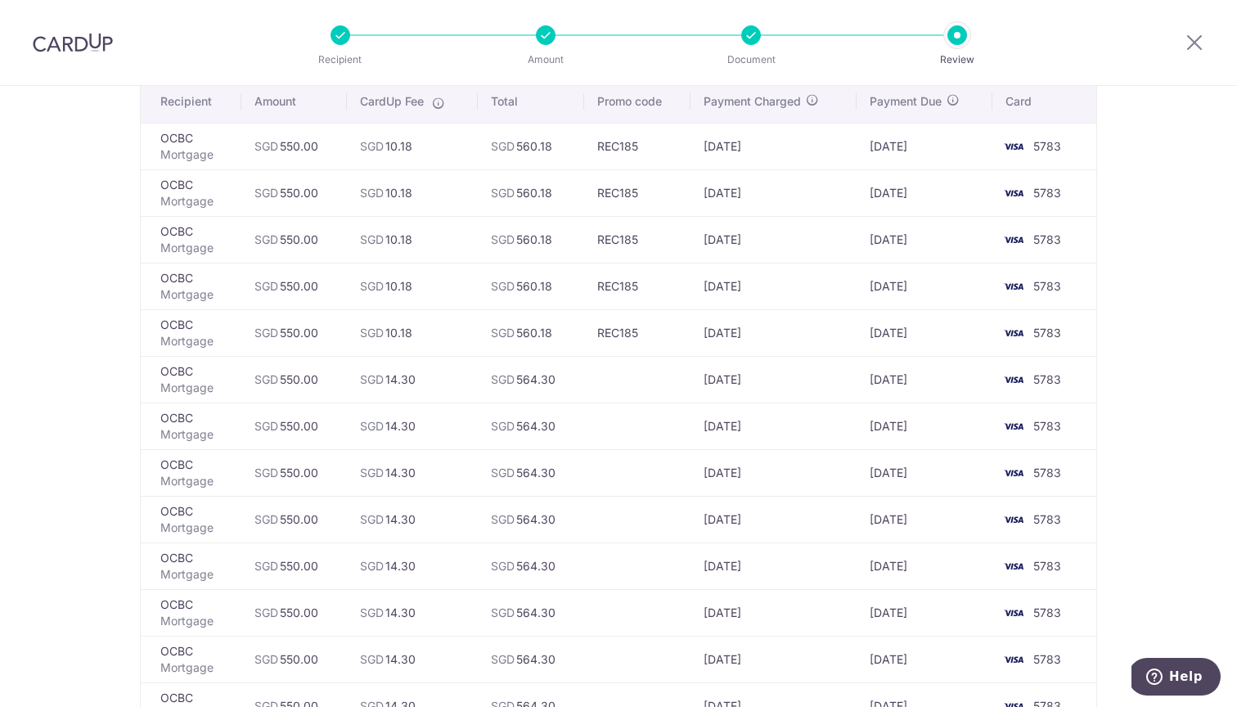
scroll to position [130, 0]
drag, startPoint x: 651, startPoint y: 335, endPoint x: 560, endPoint y: 335, distance: 90.8
click at [560, 335] on tr "OCBC Mortgage SGD 550.00 SGD 10.18 SGD 560.18 REC185 [DATE] [DATE] 5783" at bounding box center [618, 333] width 955 height 47
click at [560, 335] on td "SGD 560.18" at bounding box center [531, 333] width 106 height 47
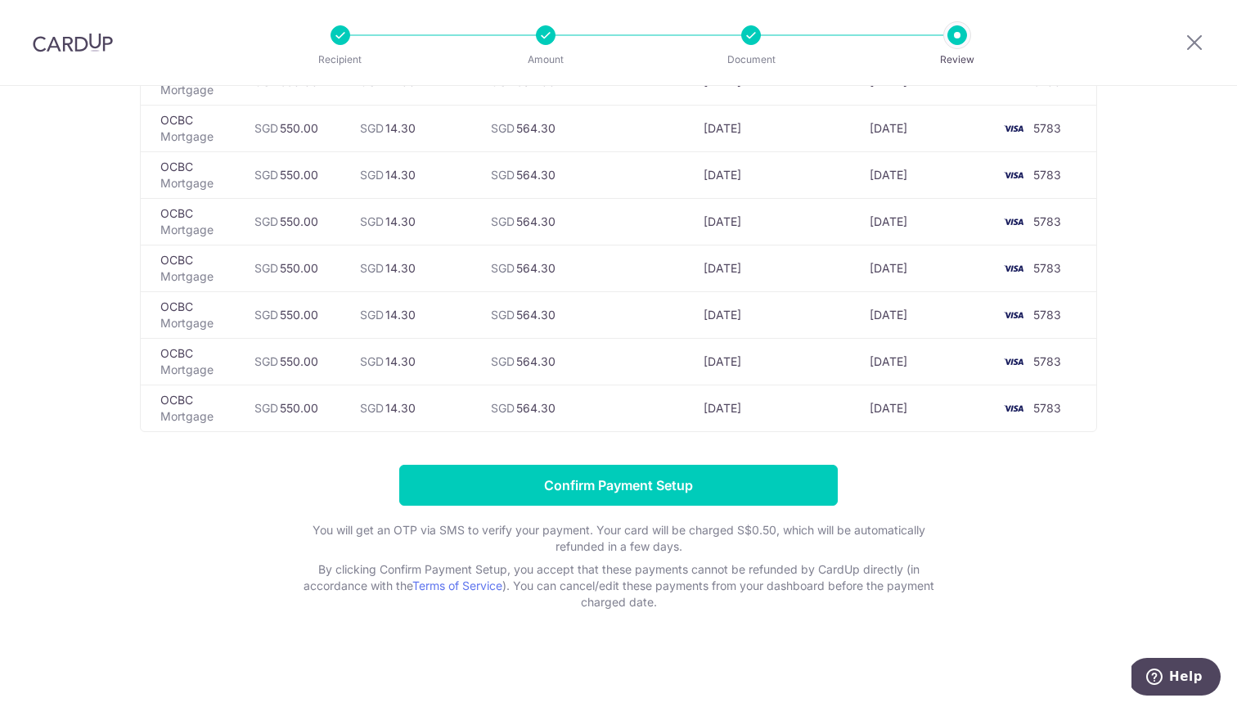
scroll to position [522, 0]
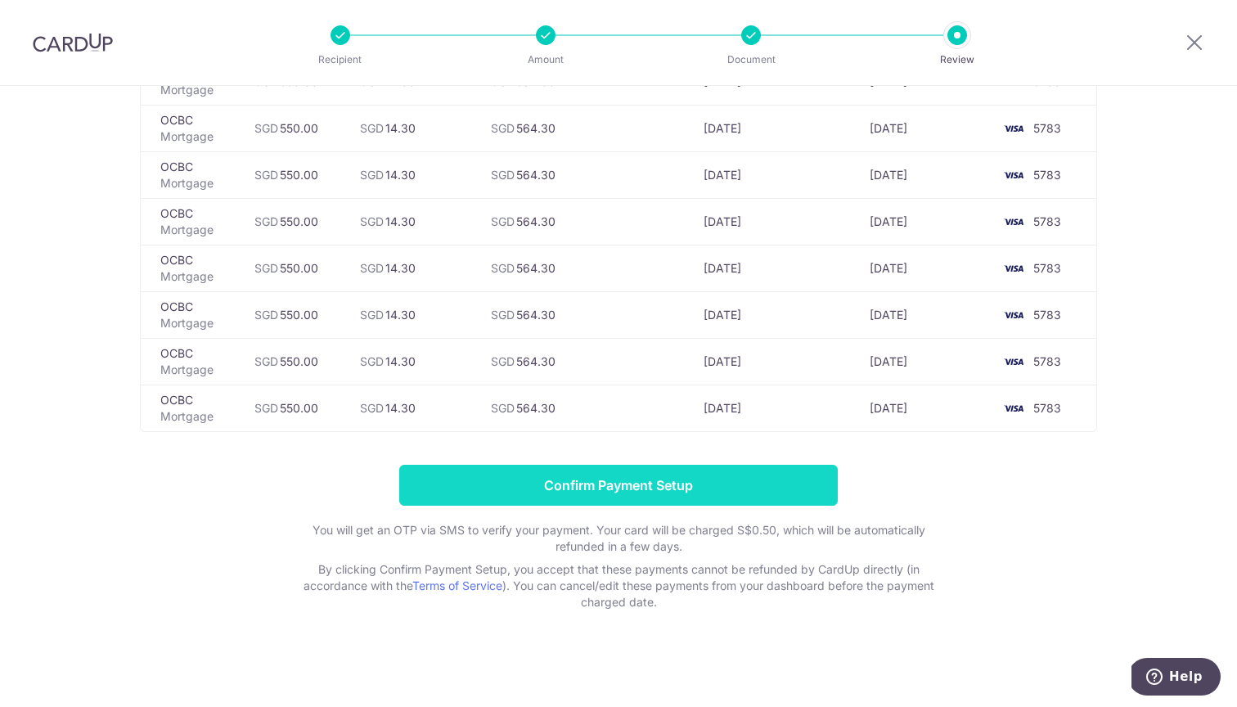
click at [579, 490] on input "Confirm Payment Setup" at bounding box center [618, 485] width 438 height 41
